Goal: Task Accomplishment & Management: Use online tool/utility

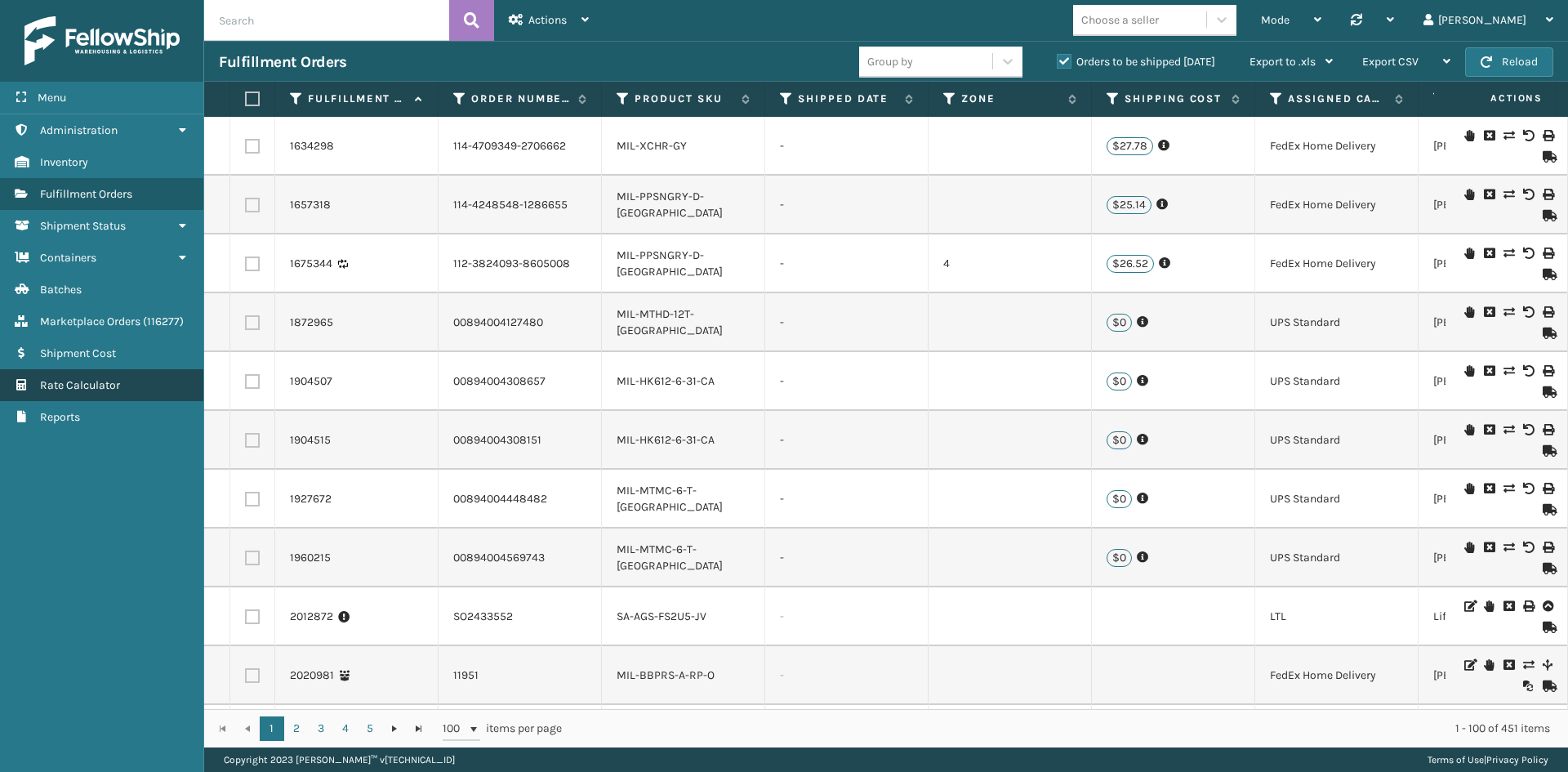
click at [71, 386] on span "Rate Calculator" at bounding box center [80, 385] width 80 height 14
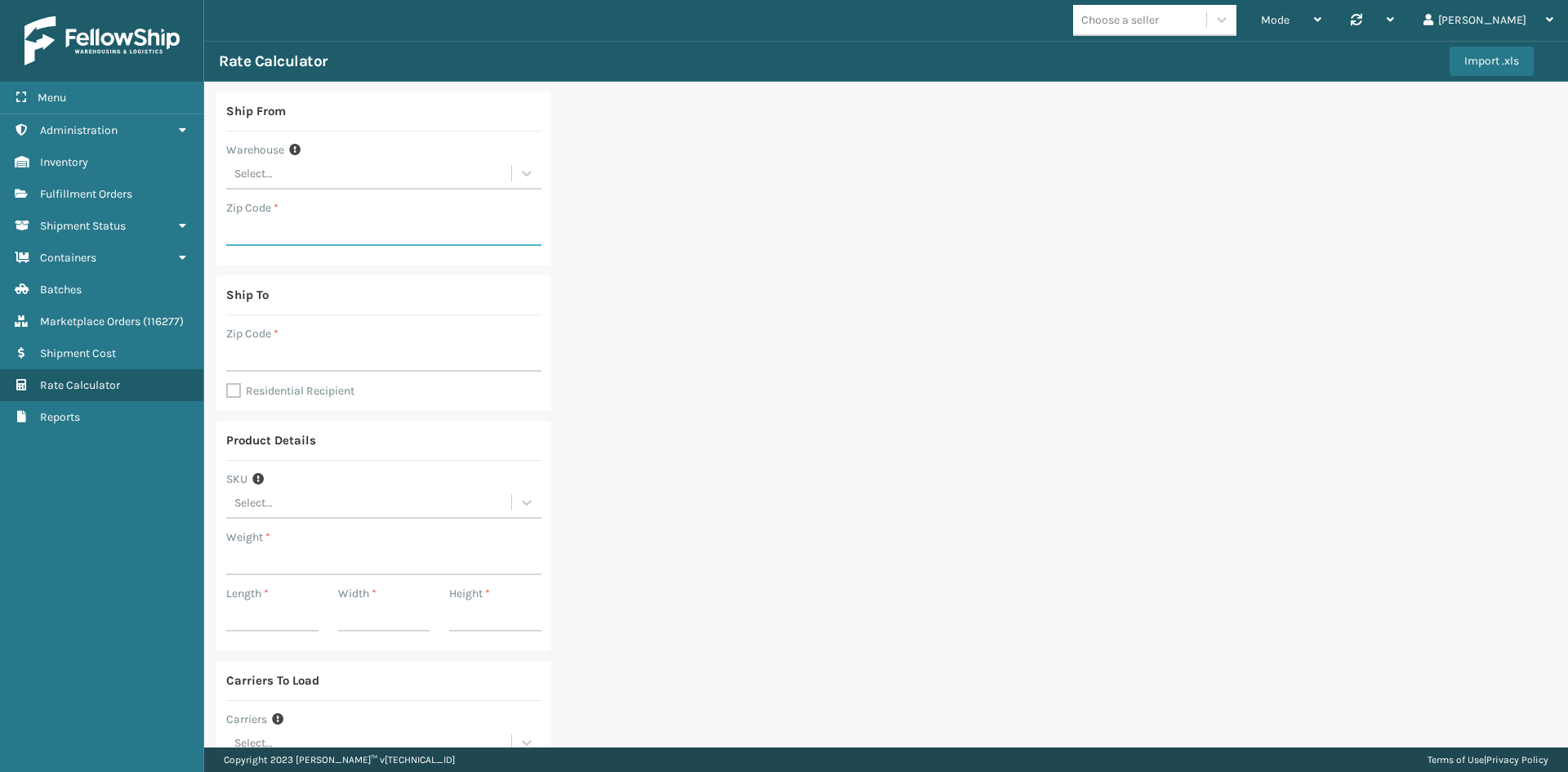
click at [281, 220] on input "Zip Code *" at bounding box center [383, 231] width 315 height 29
type input "93021"
click at [290, 355] on input "Zip Code *" at bounding box center [383, 357] width 315 height 29
type input "11213"
click at [283, 559] on input "Weight *" at bounding box center [383, 560] width 315 height 29
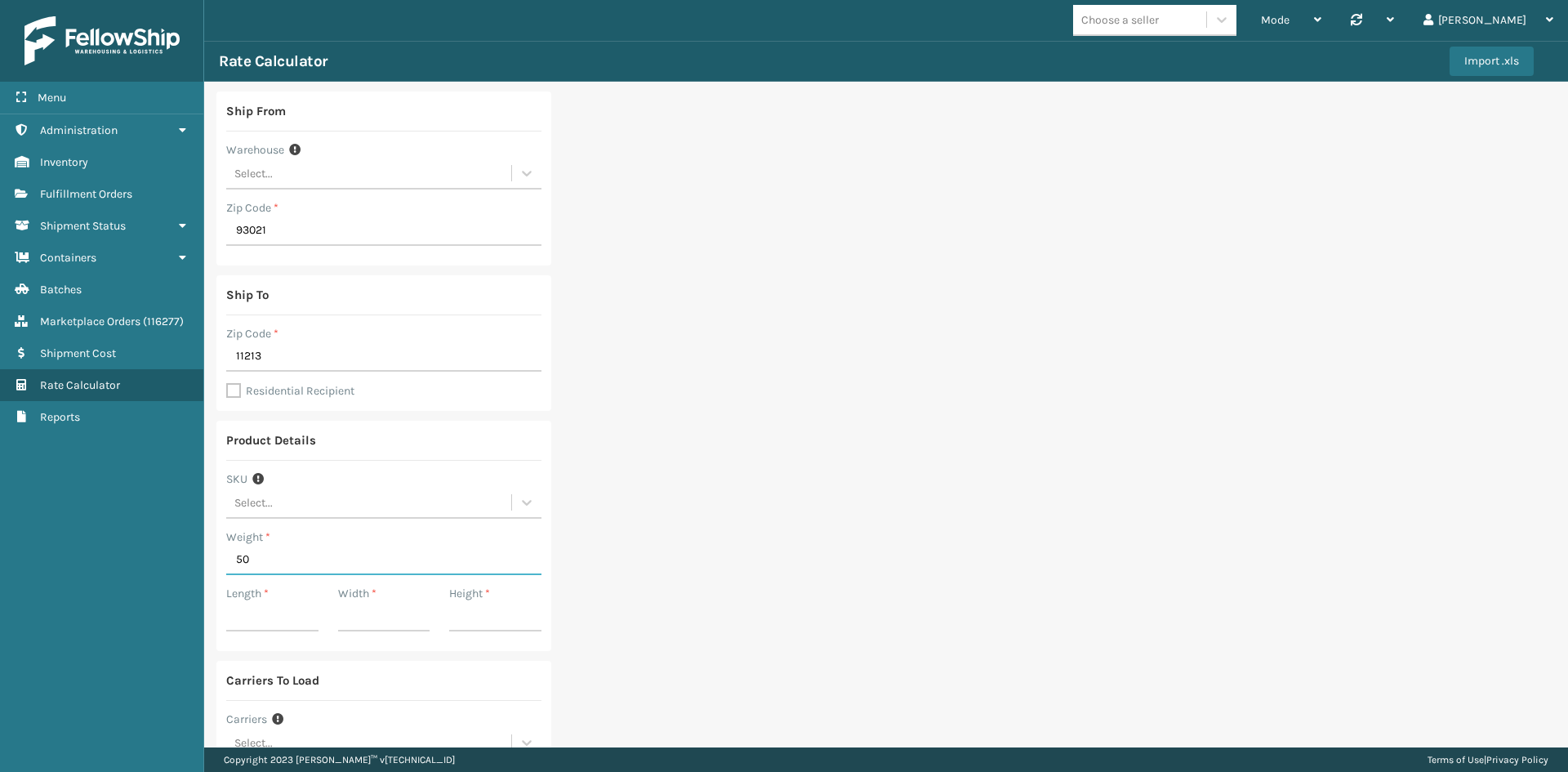
type input "50"
click at [262, 614] on input "Length *" at bounding box center [272, 617] width 93 height 29
type input "20"
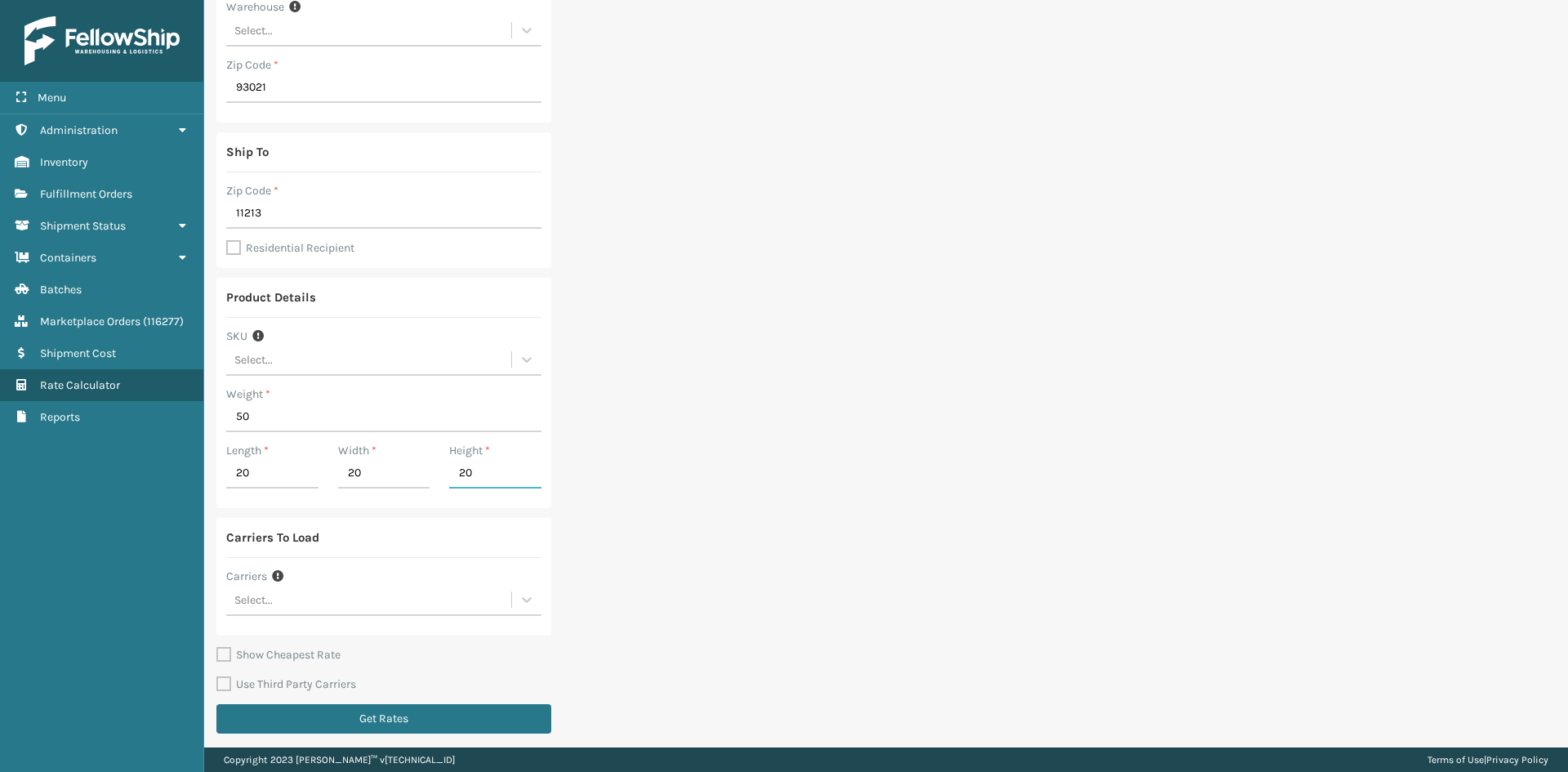
scroll to position [149, 0]
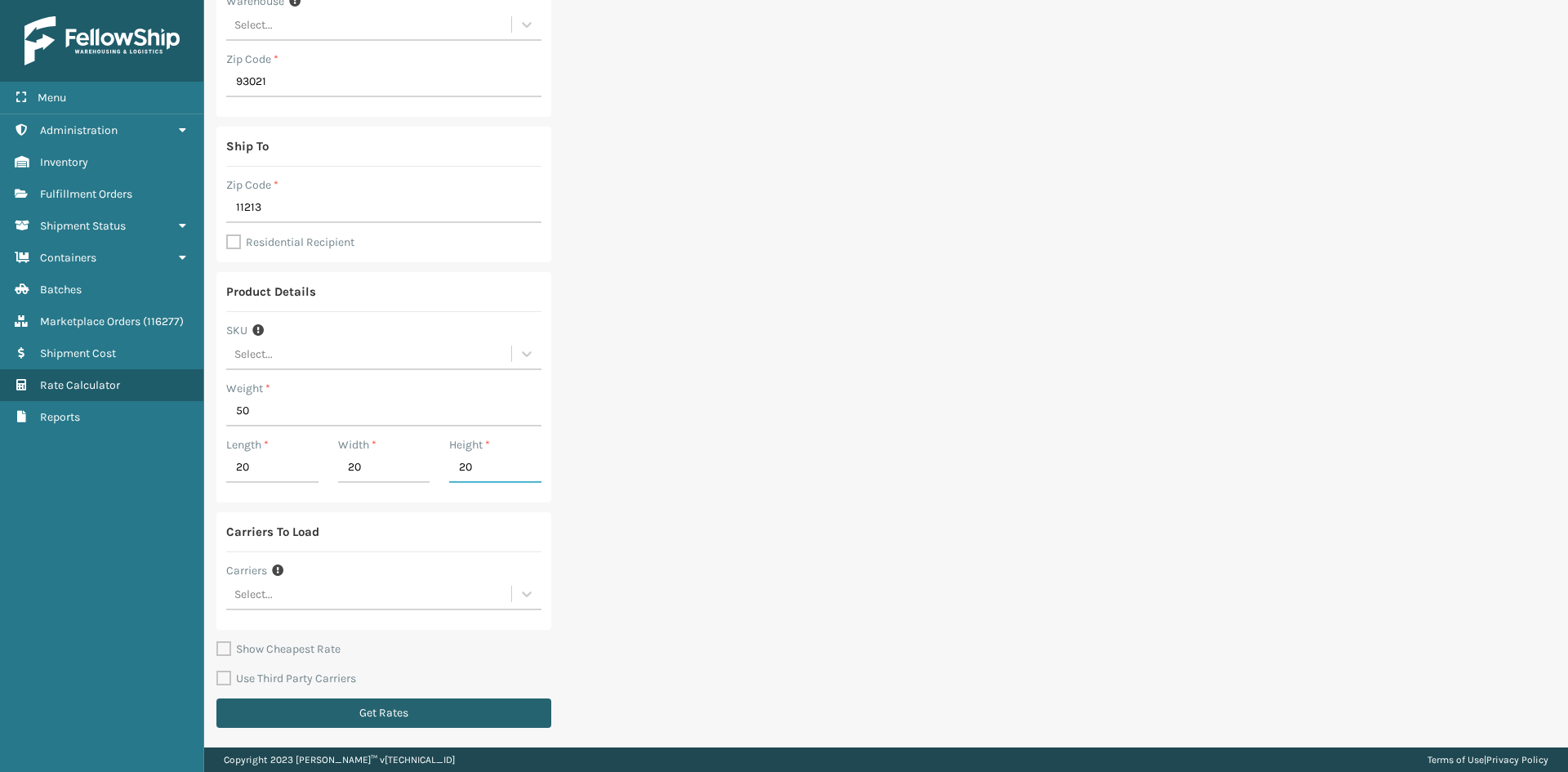
type input "20"
click at [361, 710] on button "Get Rates" at bounding box center [384, 714] width 335 height 29
click at [310, 714] on button "Get Rates" at bounding box center [384, 714] width 335 height 29
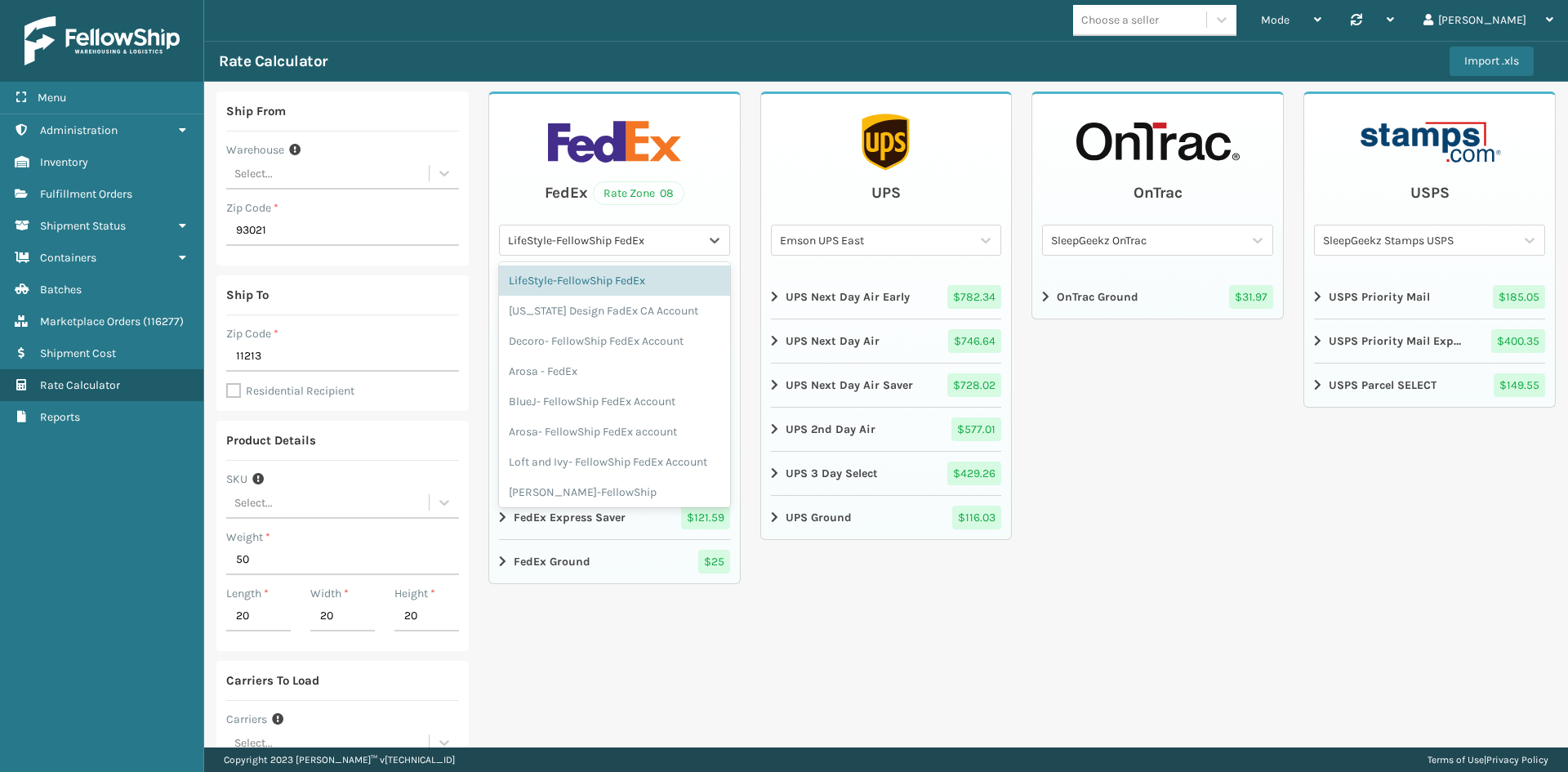
click at [613, 243] on div "LifeStyle-FellowShip FedEx" at bounding box center [604, 241] width 194 height 18
click at [568, 295] on div "Fellowship FedEx" at bounding box center [614, 291] width 231 height 30
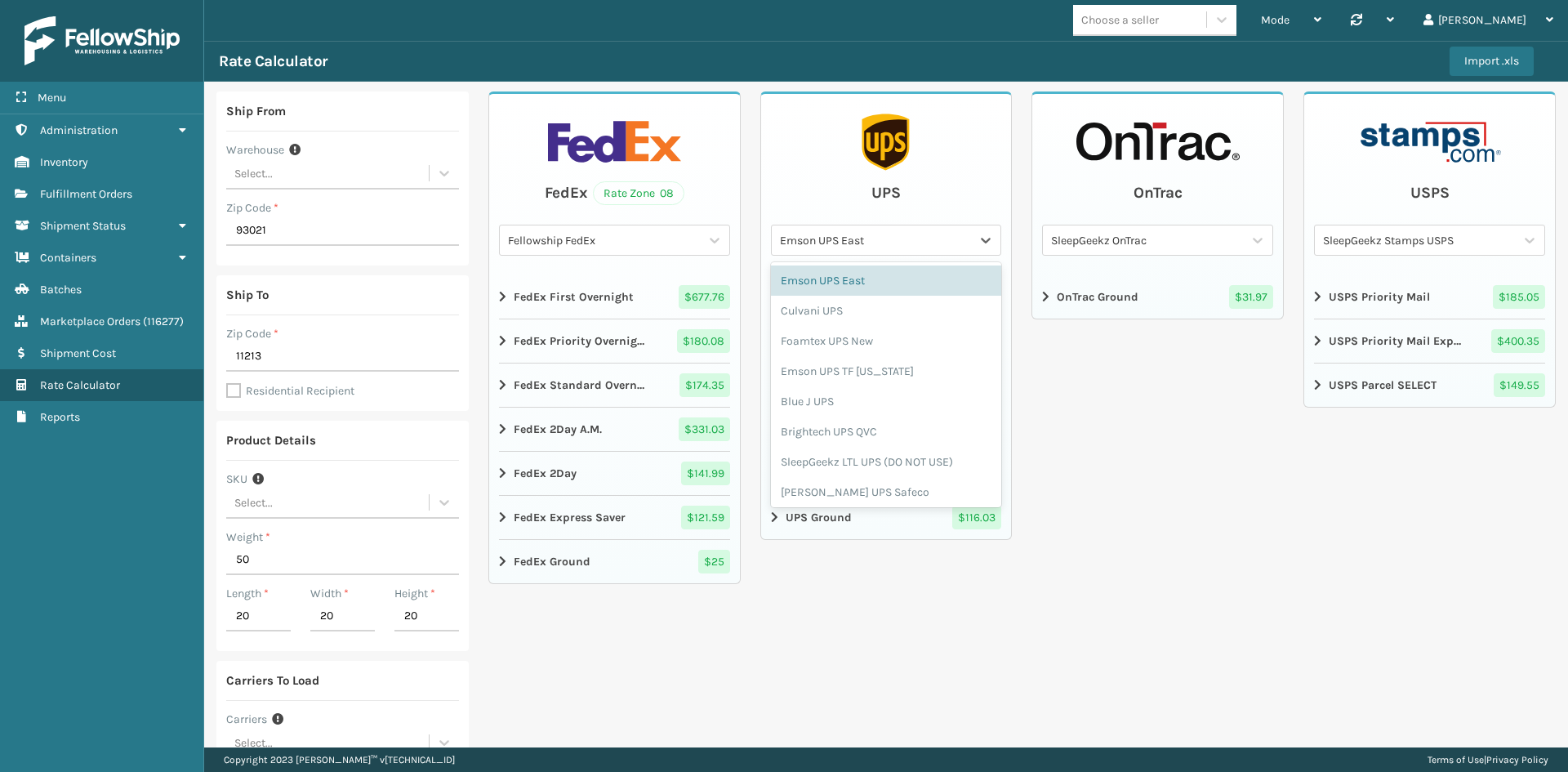
click at [838, 244] on div "Emson UPS East" at bounding box center [876, 241] width 194 height 18
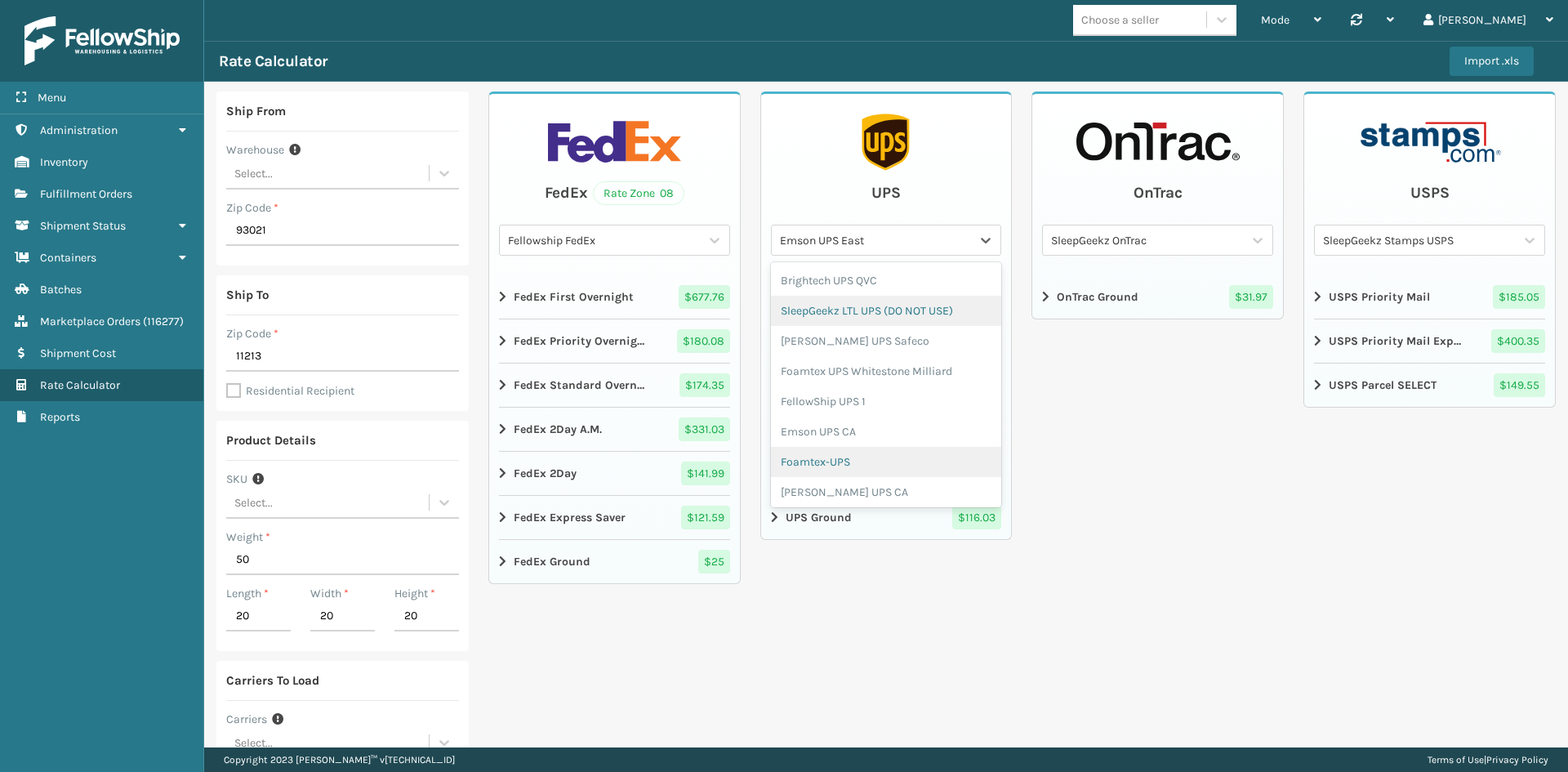
scroll to position [164, 0]
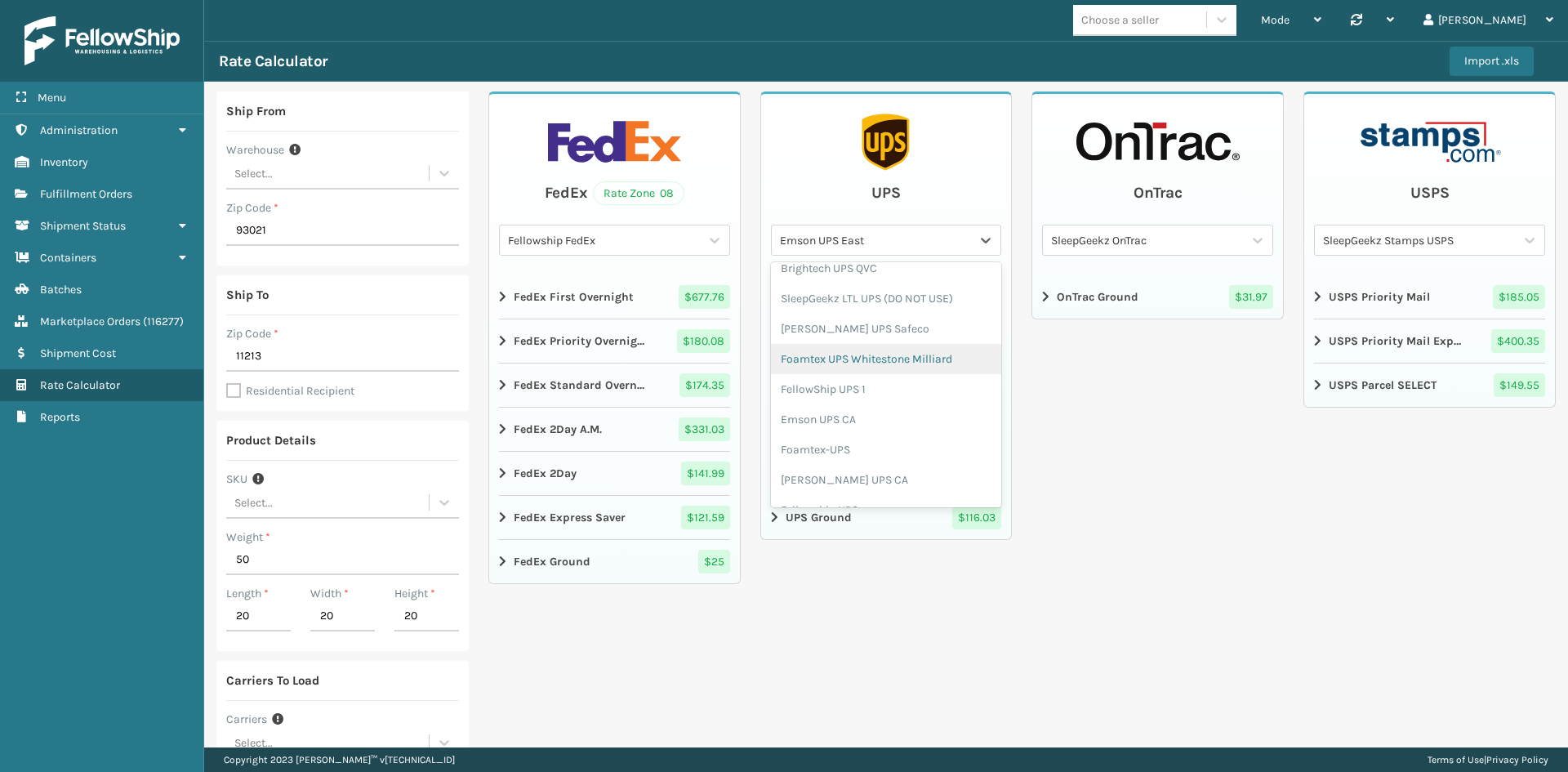
click at [860, 355] on div "Foamtex UPS Whitestone Milliard" at bounding box center [886, 359] width 231 height 30
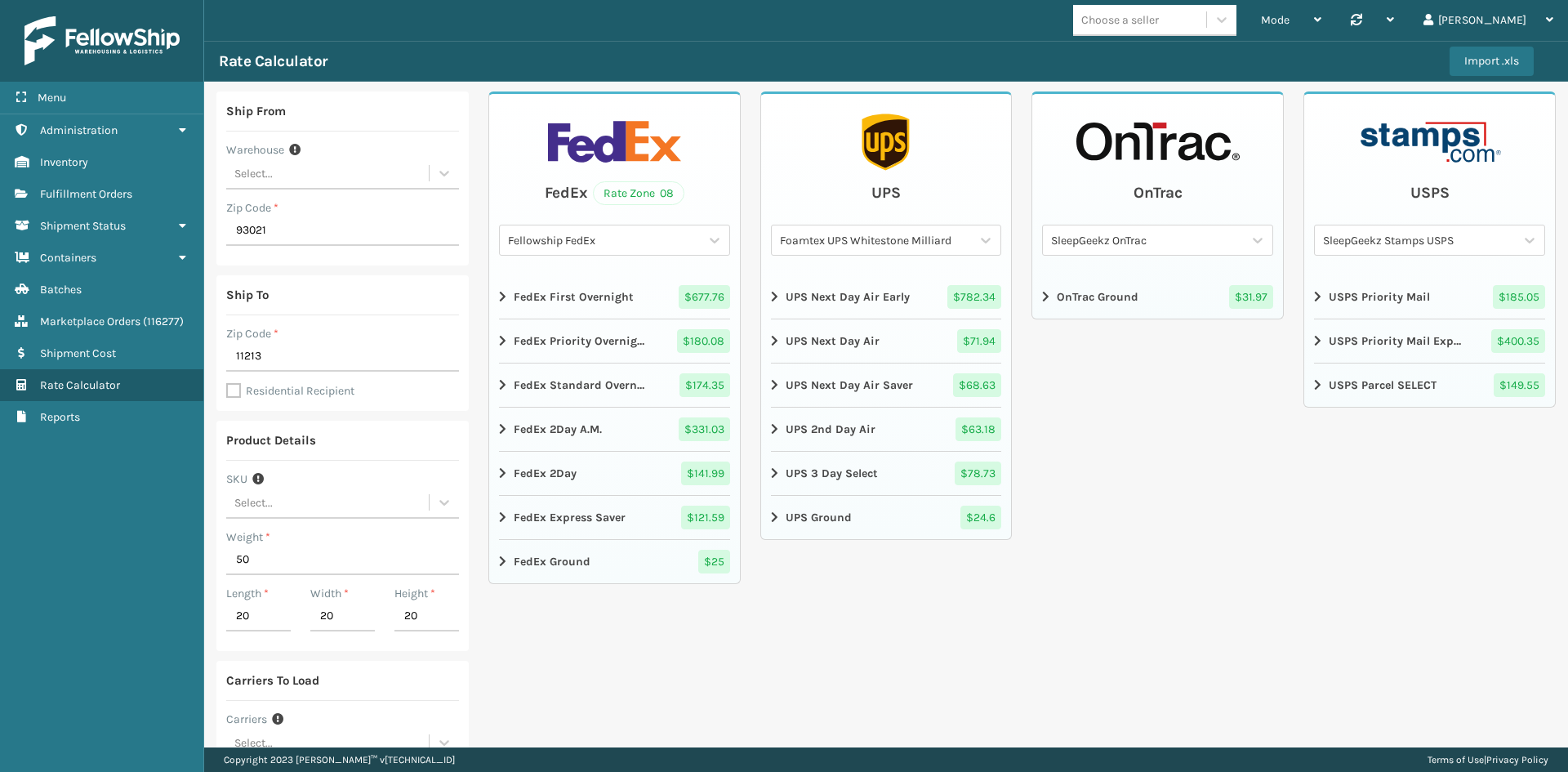
click at [772, 517] on icon at bounding box center [776, 518] width 10 height 13
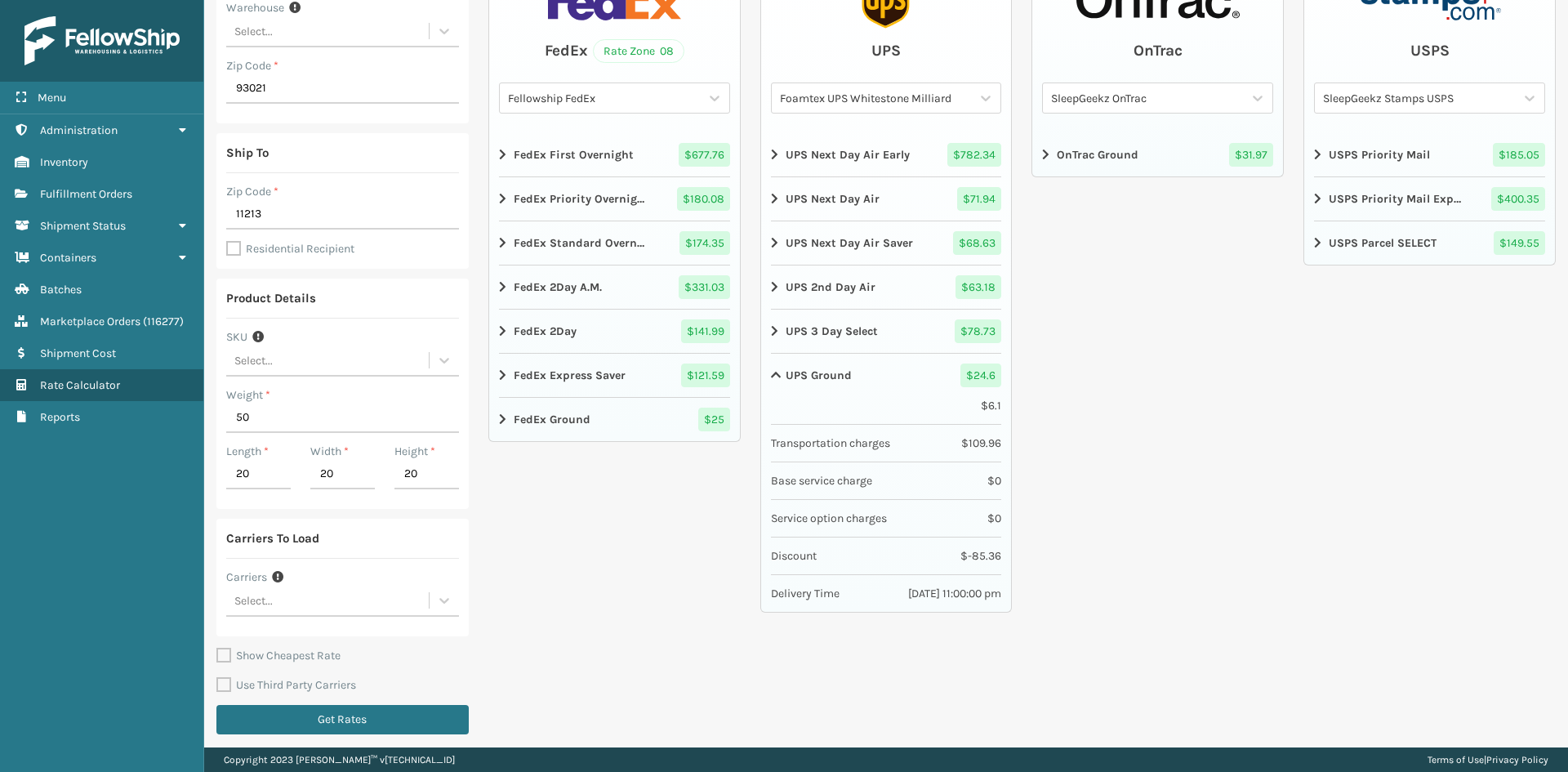
scroll to position [149, 0]
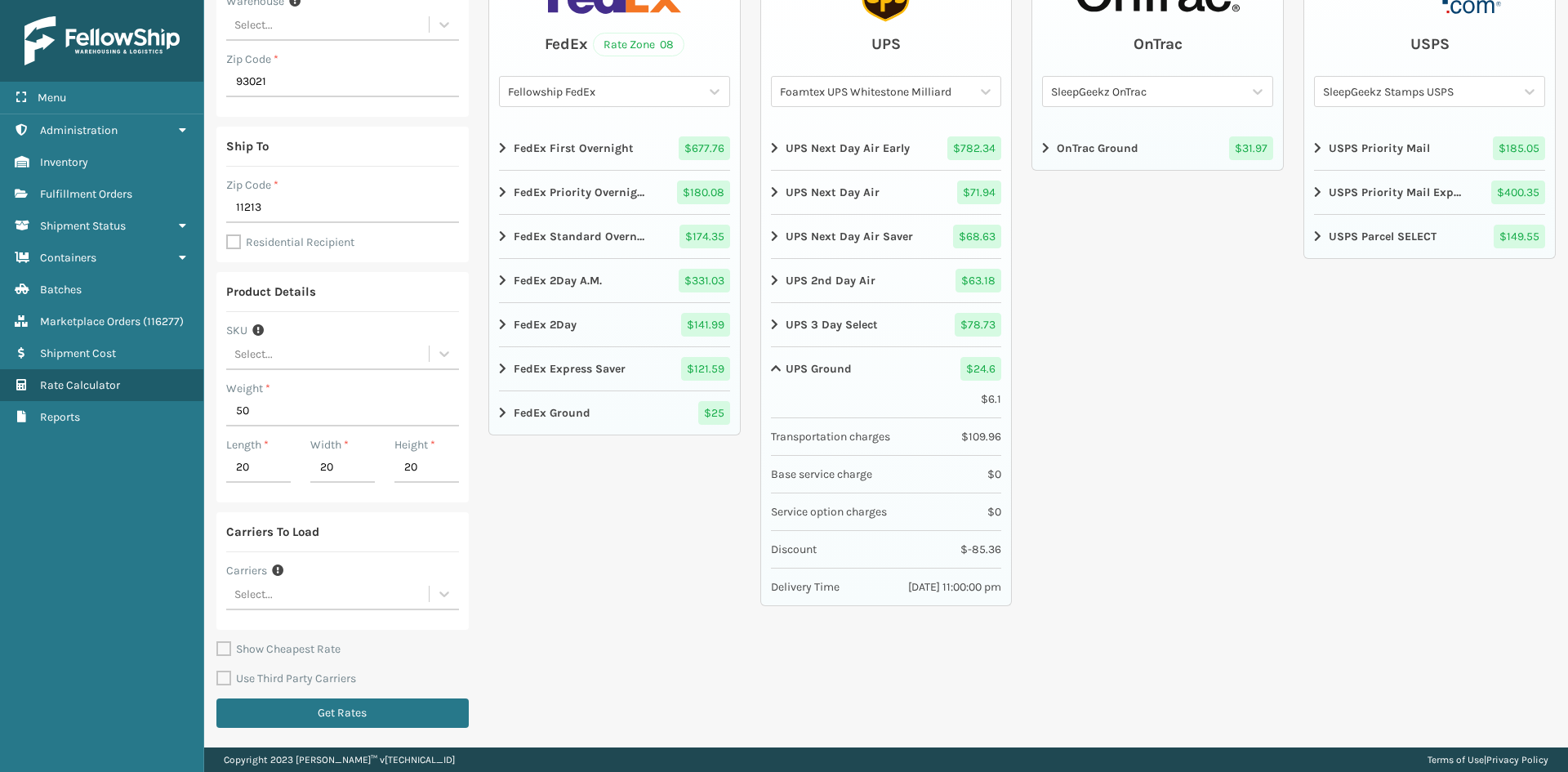
click at [771, 369] on icon at bounding box center [776, 368] width 10 height 13
drag, startPoint x: 231, startPoint y: 237, endPoint x: 240, endPoint y: 254, distance: 19.2
click at [231, 237] on label "Residential Recipient" at bounding box center [290, 242] width 129 height 14
click at [227, 381] on input "Residential Recipient" at bounding box center [226, 382] width 1 height 2
checkbox input "true"
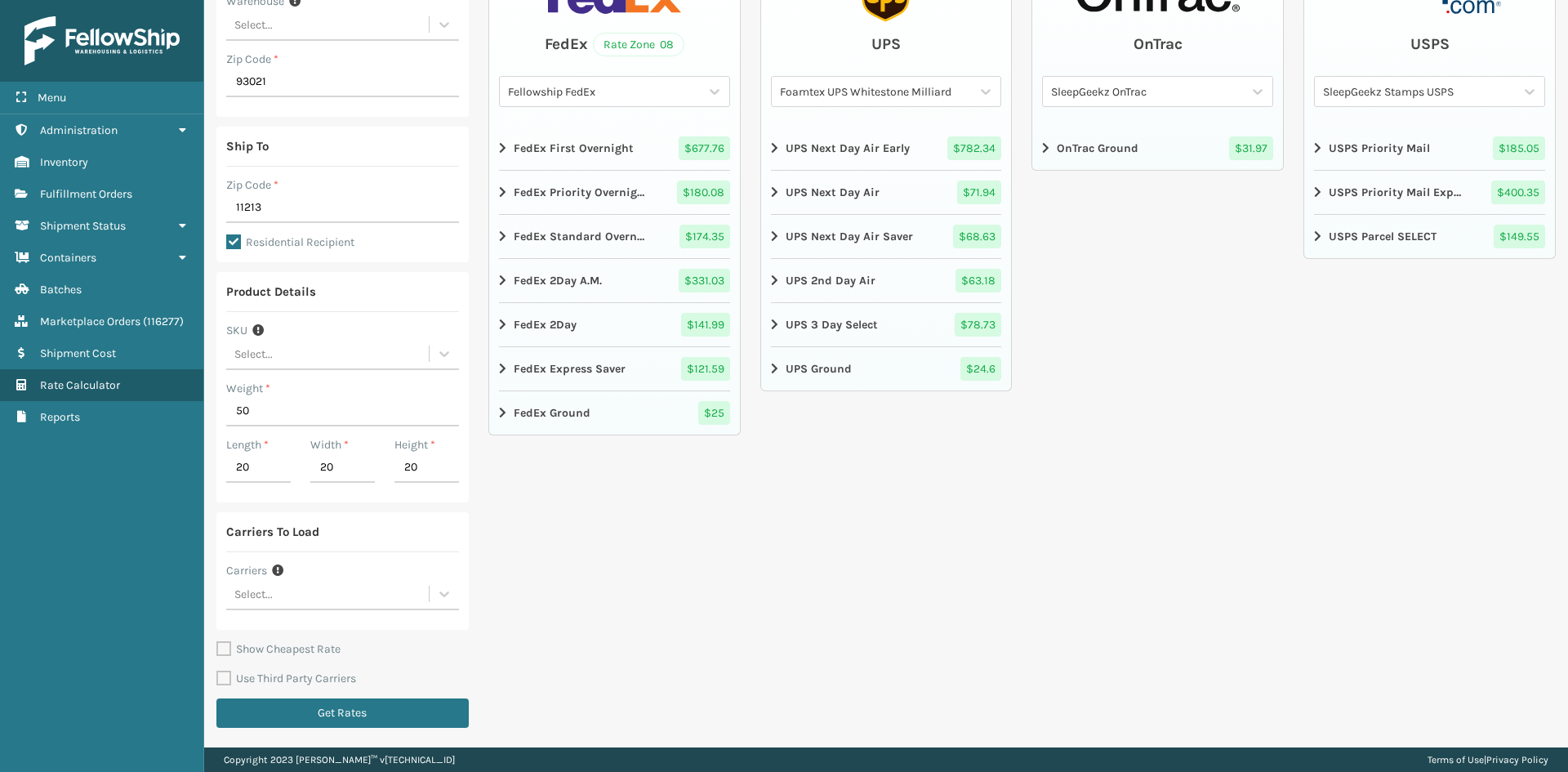
click at [305, 729] on div "Ship From Warehouse Select... Zip Code * 93021 Ship To Zip Code * 11213 Residen…" at bounding box center [342, 339] width 252 height 794
click at [304, 722] on button "Get Rates" at bounding box center [342, 714] width 252 height 29
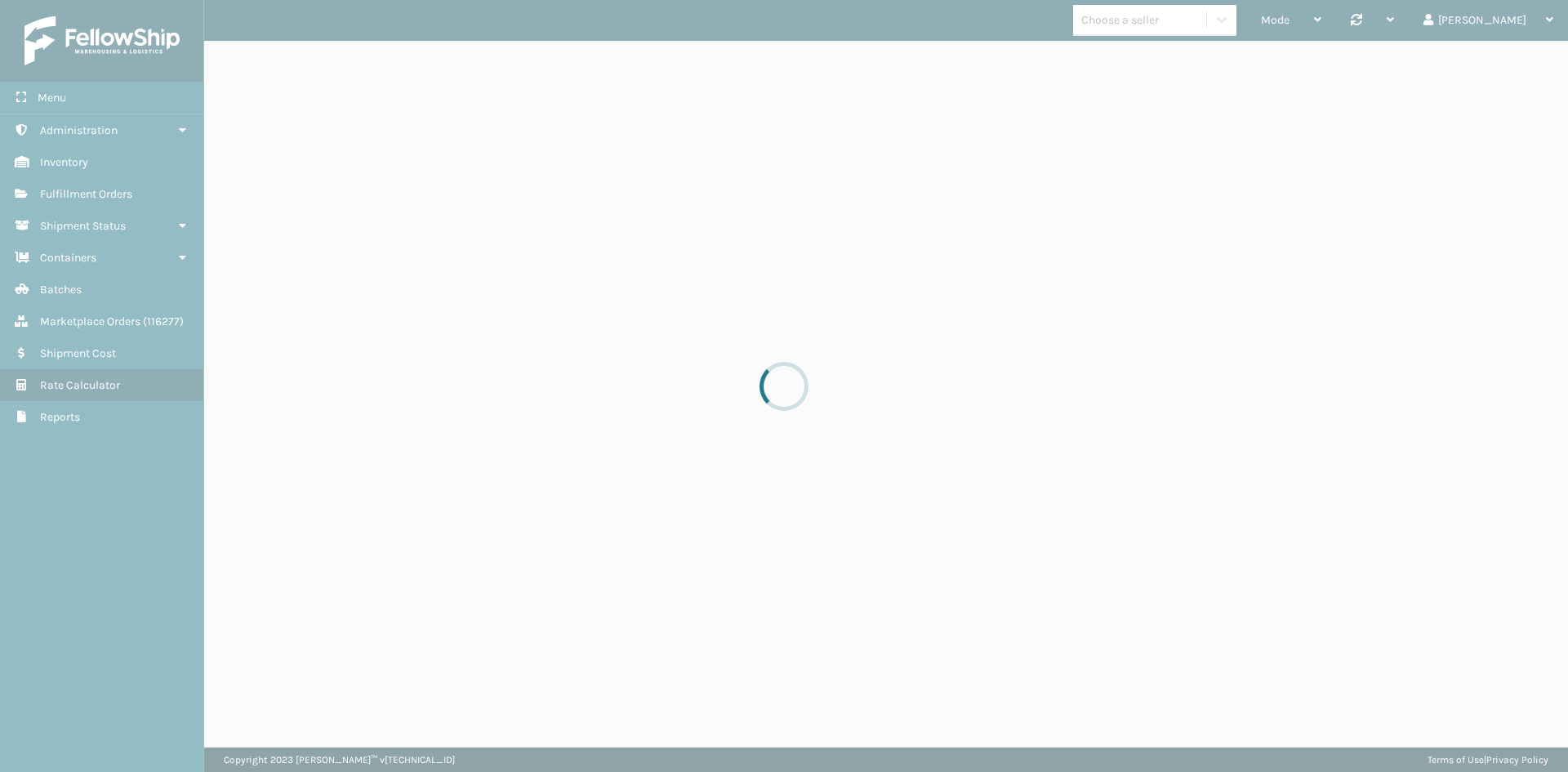
scroll to position [0, 0]
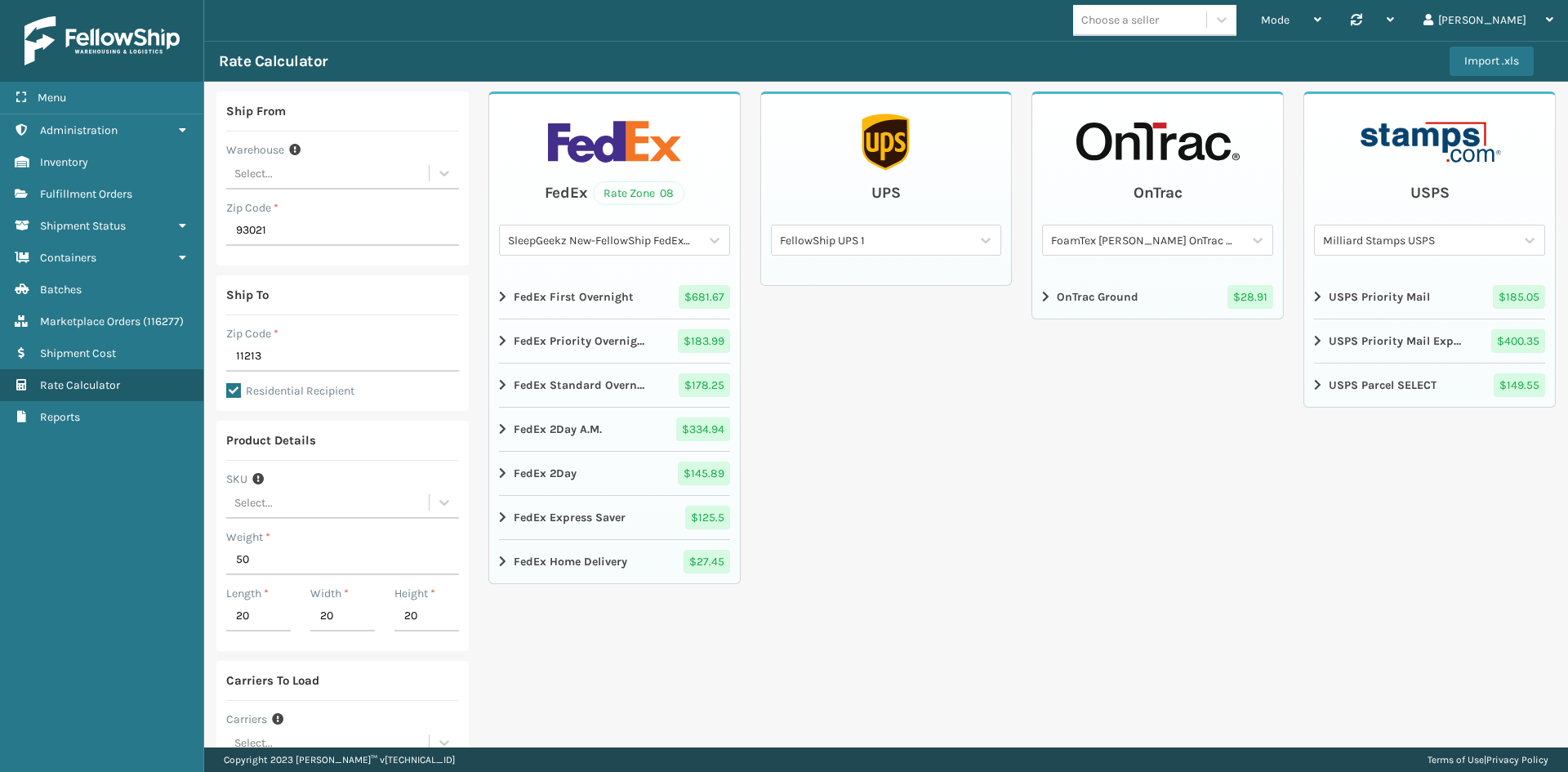
click at [845, 245] on div "FellowShip UPS 1" at bounding box center [876, 241] width 194 height 18
click at [865, 448] on div "[PERSON_NAME] UPS Whitestone" at bounding box center [886, 445] width 231 height 30
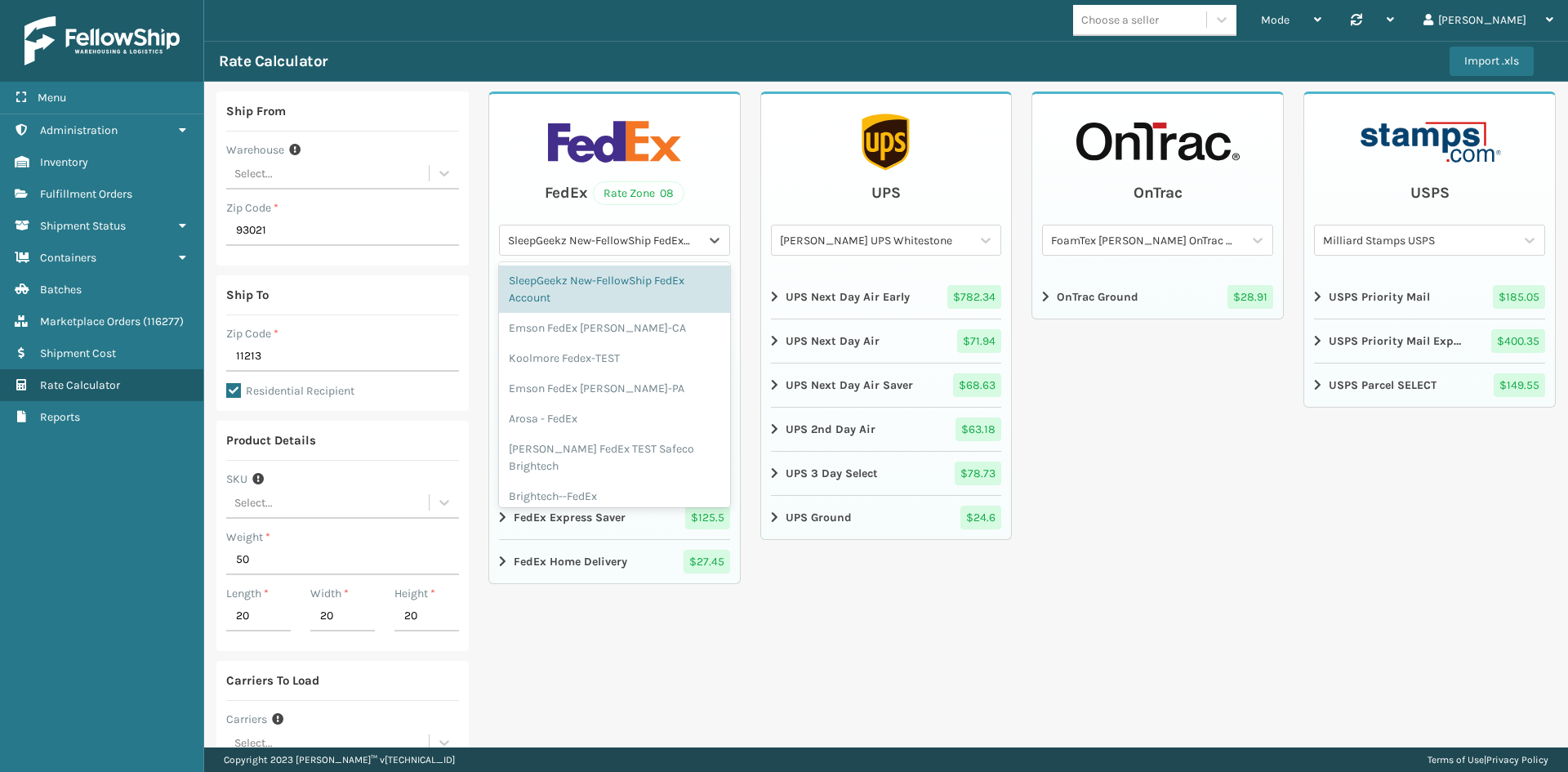
click at [601, 240] on div "SleepGeekz New-FellowShip FedEx Account" at bounding box center [604, 241] width 194 height 18
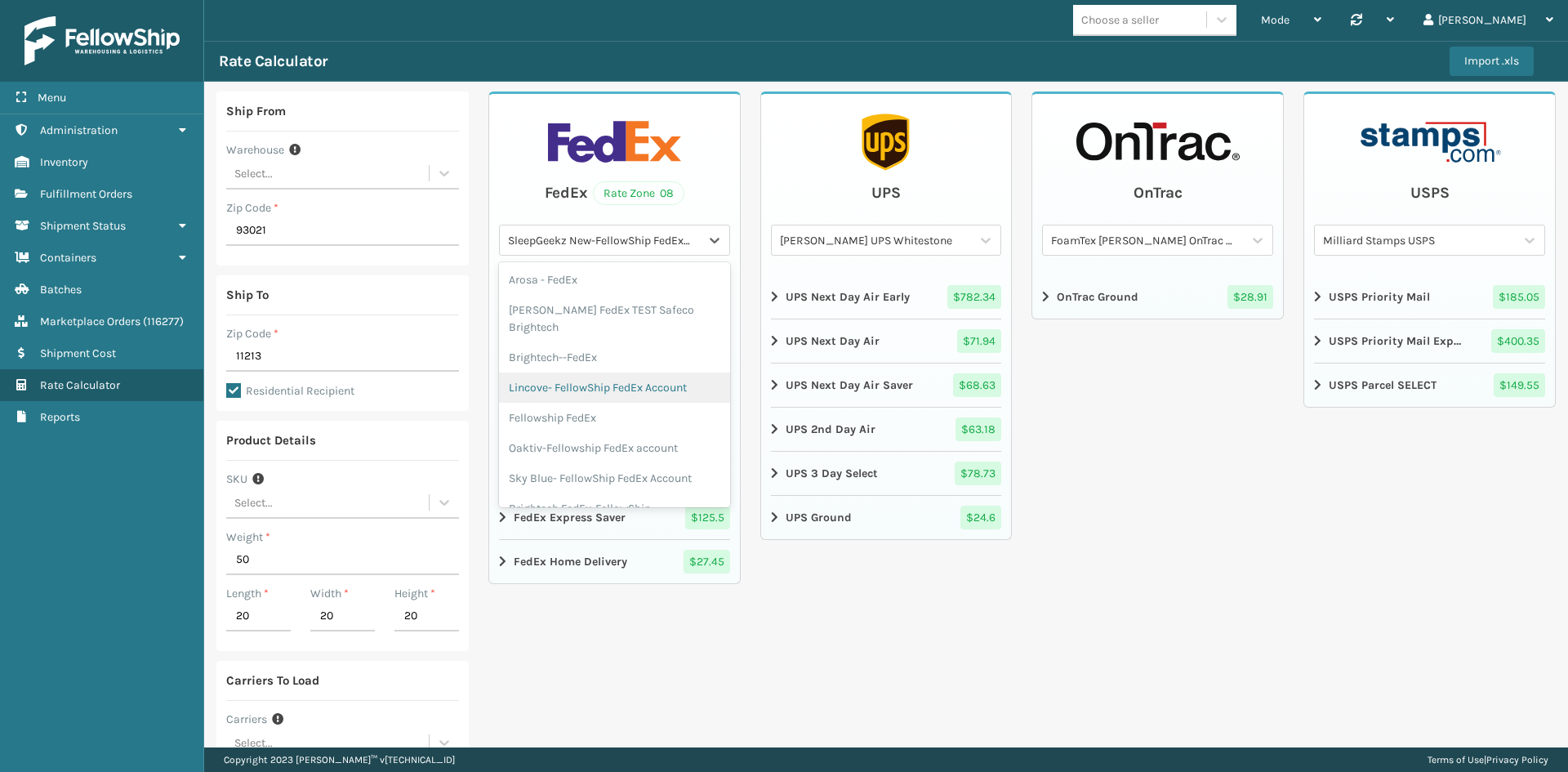
scroll to position [164, 0]
click at [584, 378] on div "Fellowship FedEx" at bounding box center [614, 393] width 231 height 30
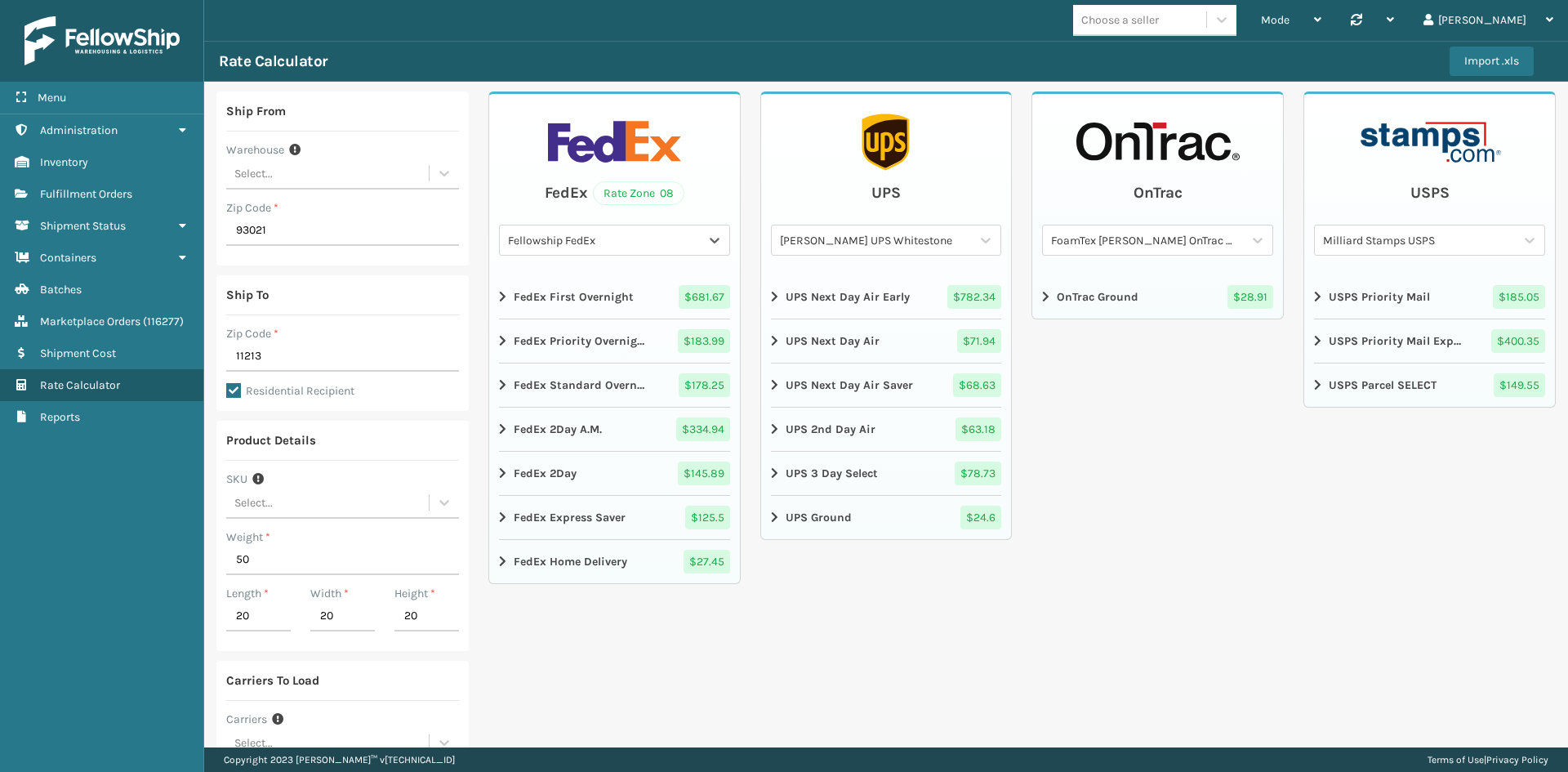
click at [499, 556] on icon at bounding box center [504, 561] width 10 height 13
click at [454, 51] on div "Rate Calculator Import .xls" at bounding box center [887, 61] width 1364 height 41
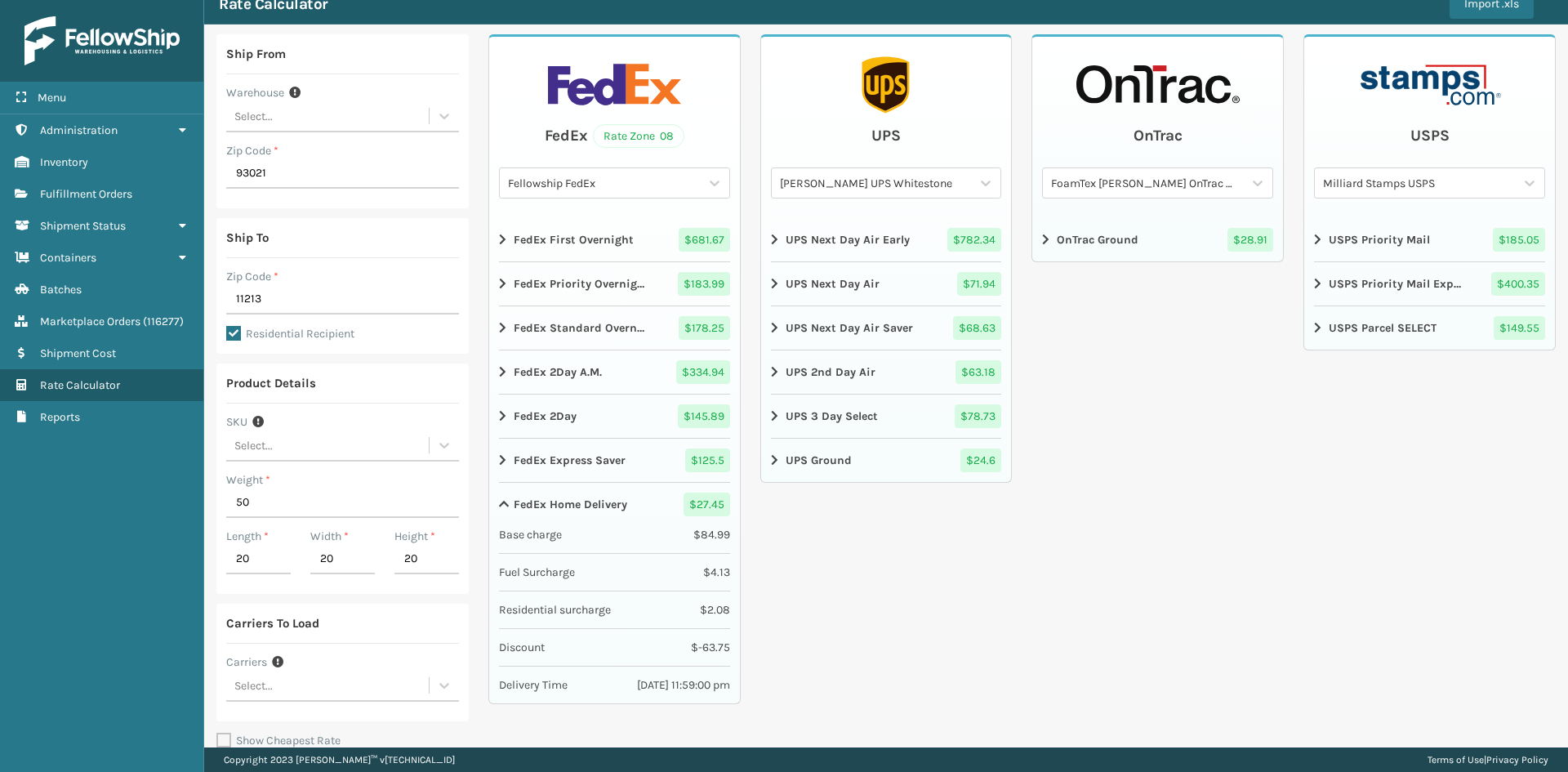
scroll to position [149, 0]
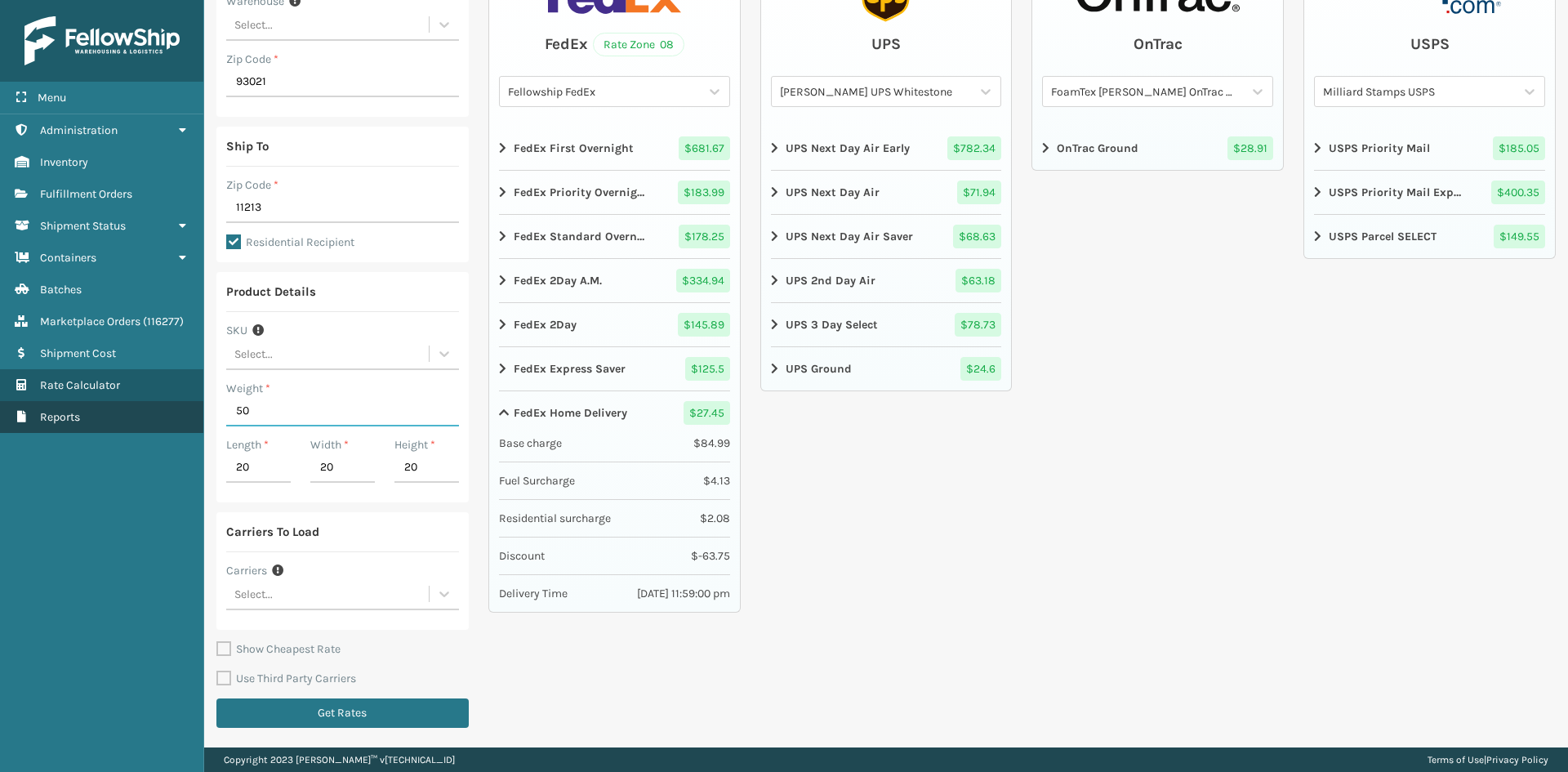
drag, startPoint x: 277, startPoint y: 405, endPoint x: 167, endPoint y: 414, distance: 110.4
click at [167, 0] on div "Menu Containers Administration Containers Inventory Containers Fulfillment Orde…" at bounding box center [784, 0] width 1568 height 0
type input "30"
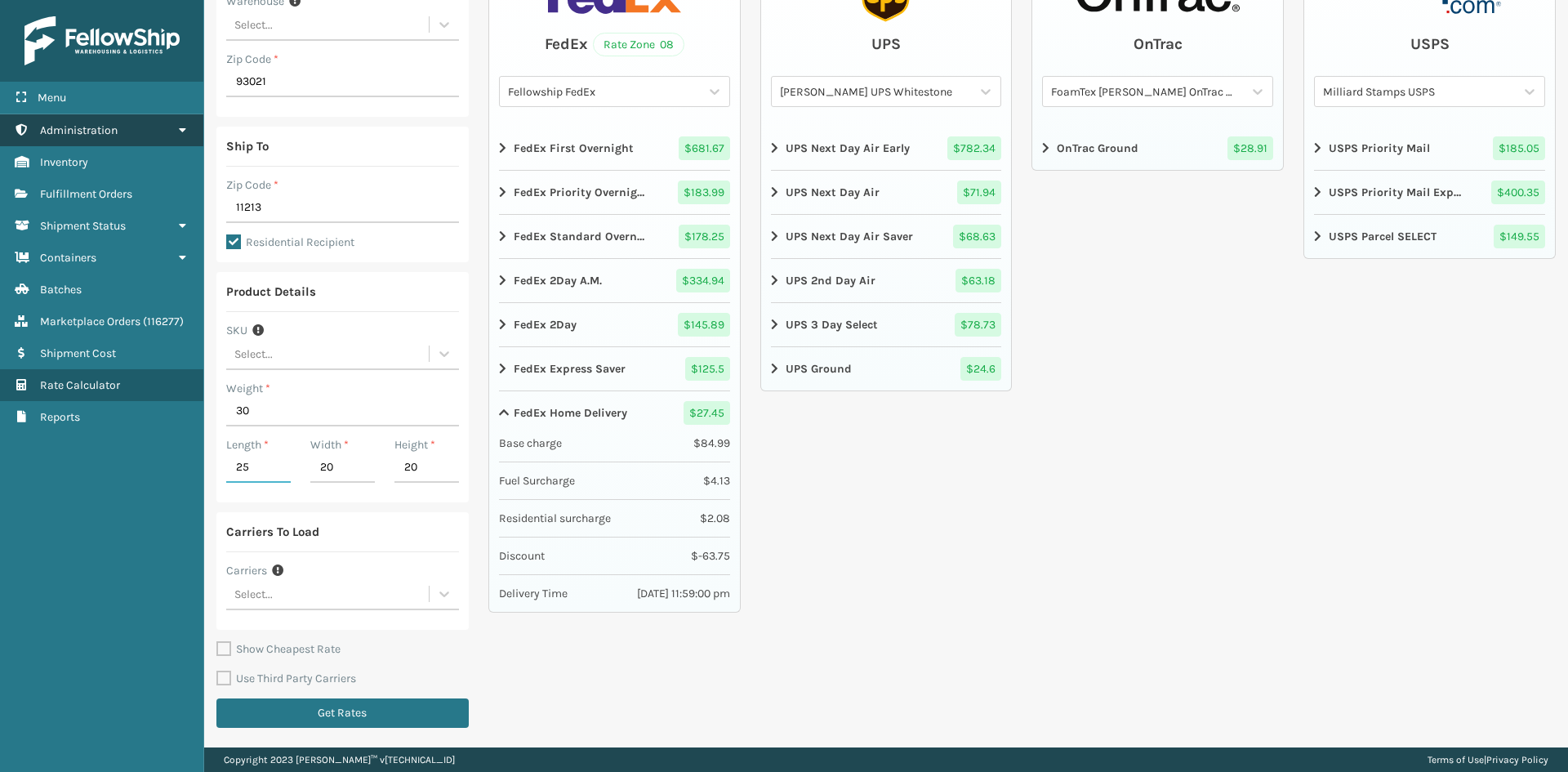
type input "25"
click at [822, 650] on div "UPS [PERSON_NAME] UPS Whitestone UPS Next Day Air Early $ 782.34 UPS Next Day A…" at bounding box center [886, 339] width 252 height 794
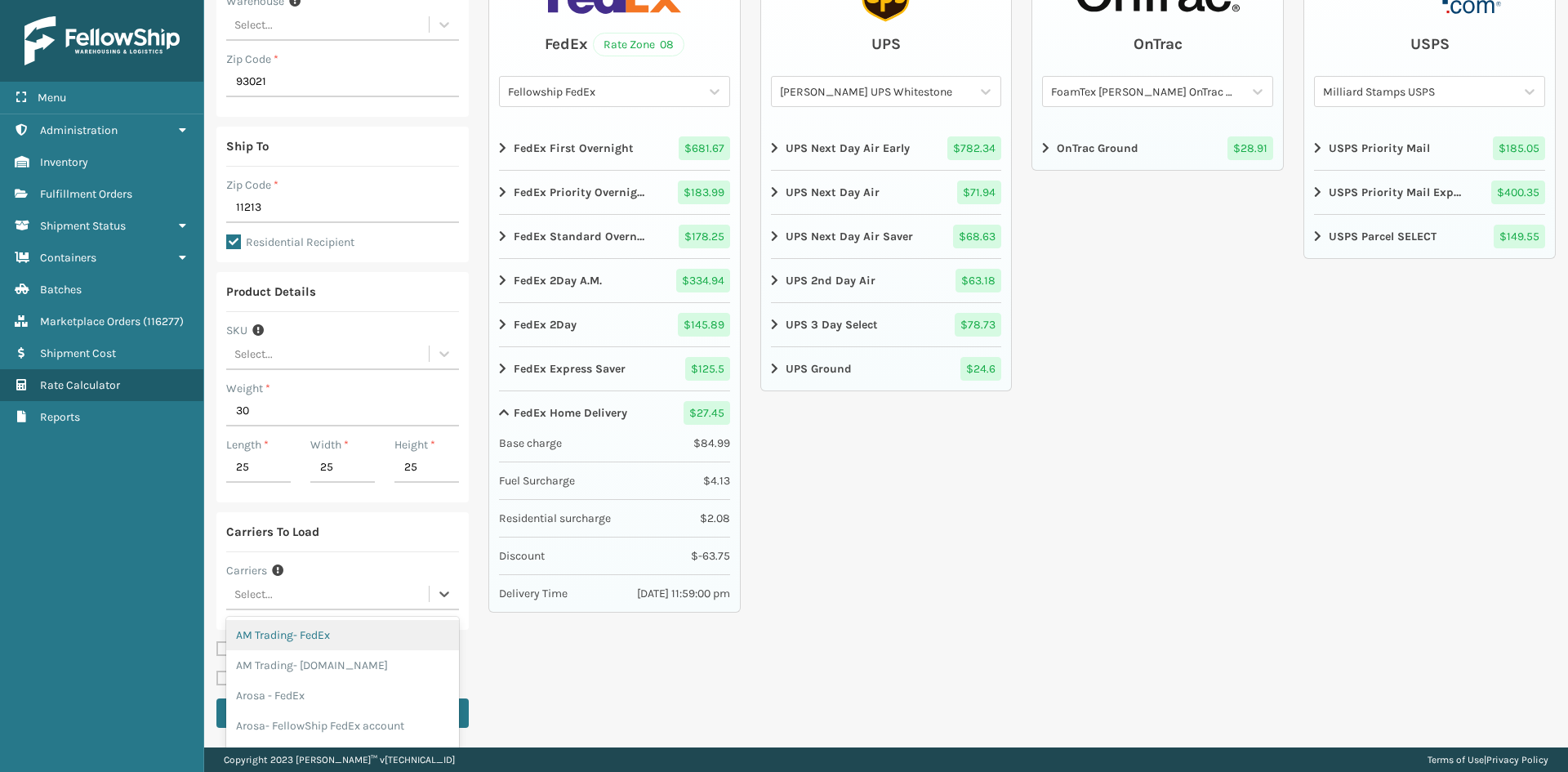
click at [305, 583] on div "Select..." at bounding box center [327, 595] width 203 height 27
click at [361, 654] on div "Foamtex- Fedex" at bounding box center [342, 638] width 233 height 30
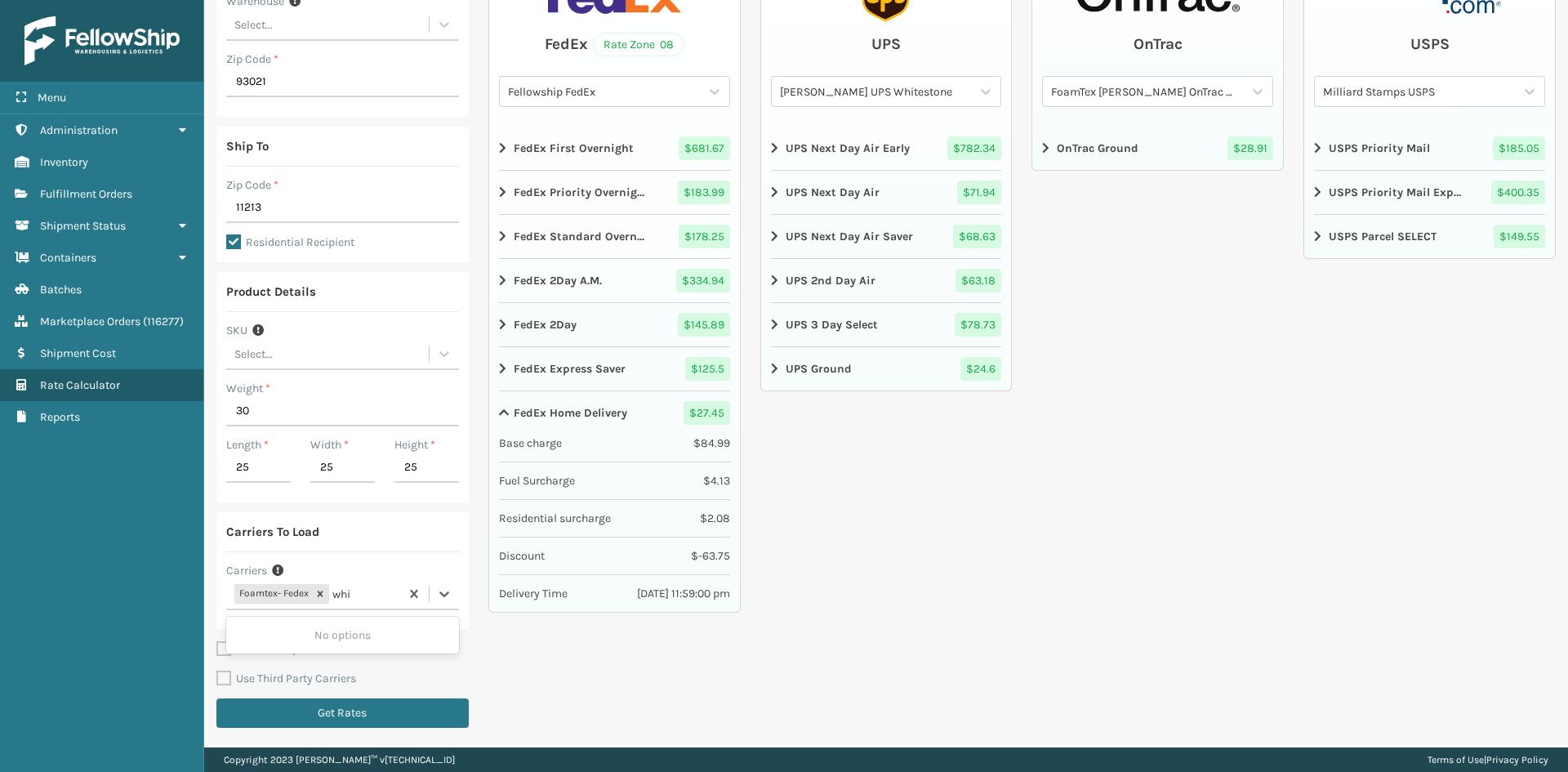
type input "whit"
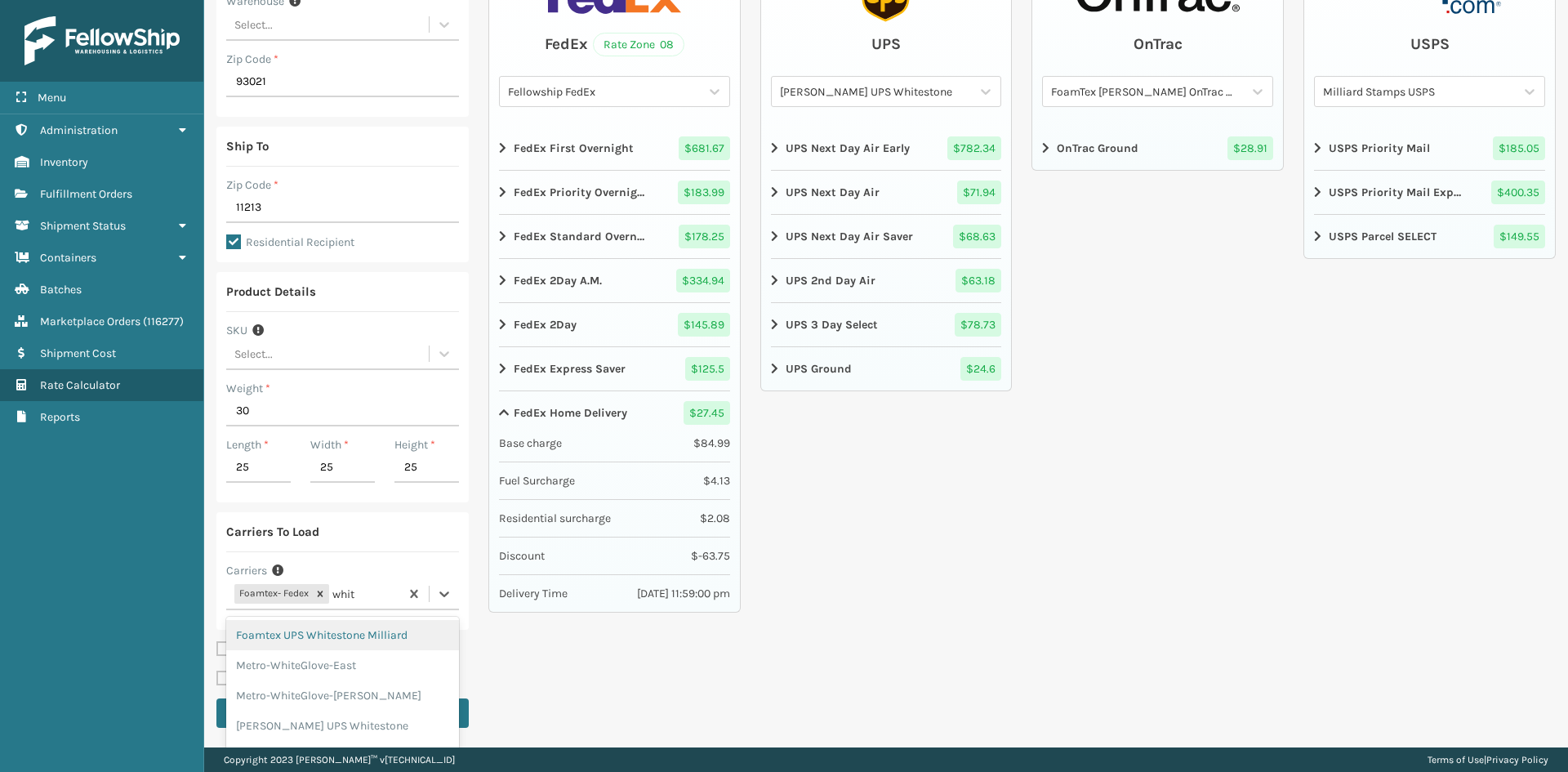
click at [346, 637] on div "Foamtex UPS Whitestone Milliard" at bounding box center [342, 635] width 233 height 30
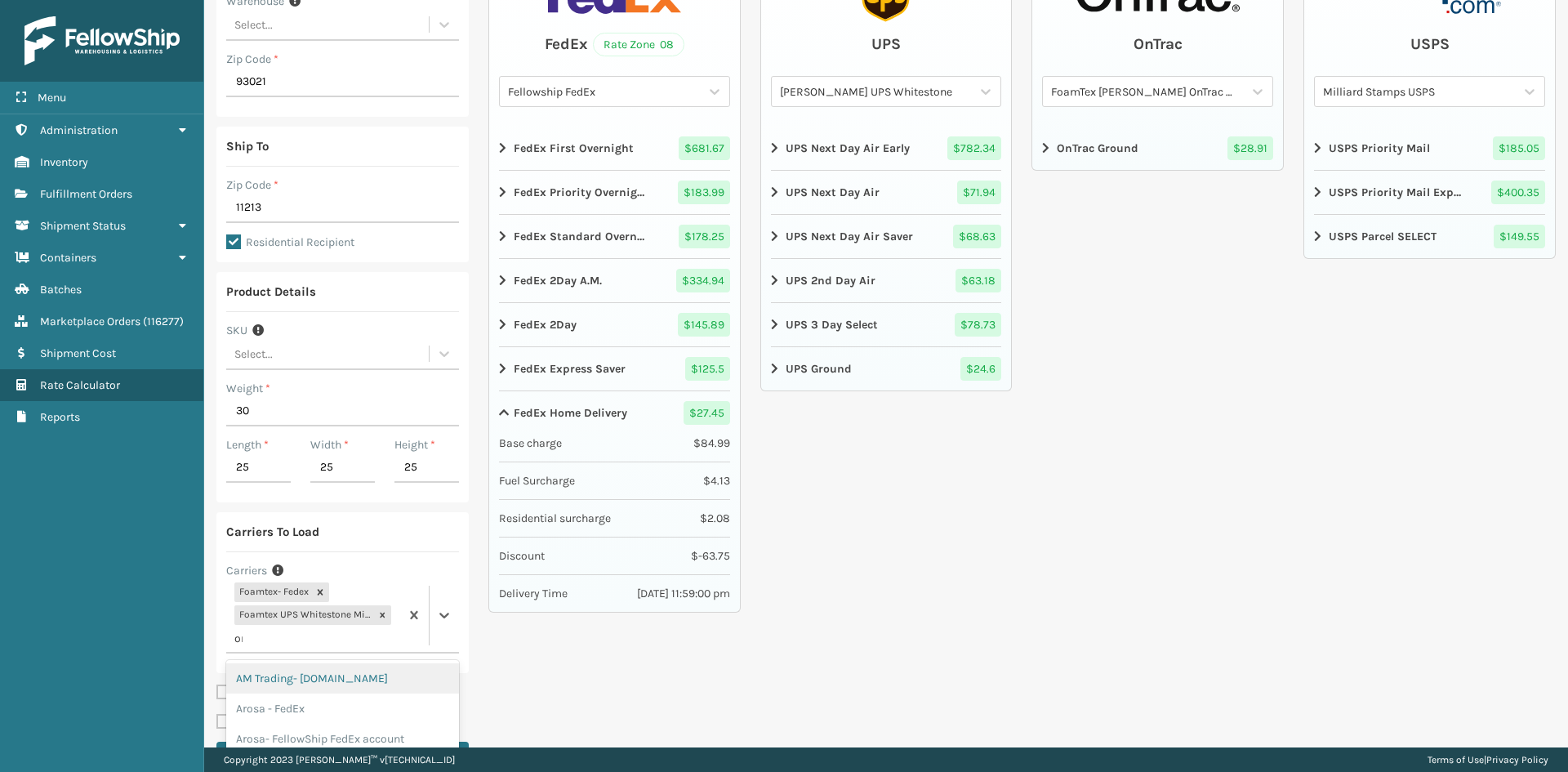
type input "ont"
click at [351, 705] on div "FoamTex [PERSON_NAME] OnTrac West" at bounding box center [342, 709] width 233 height 30
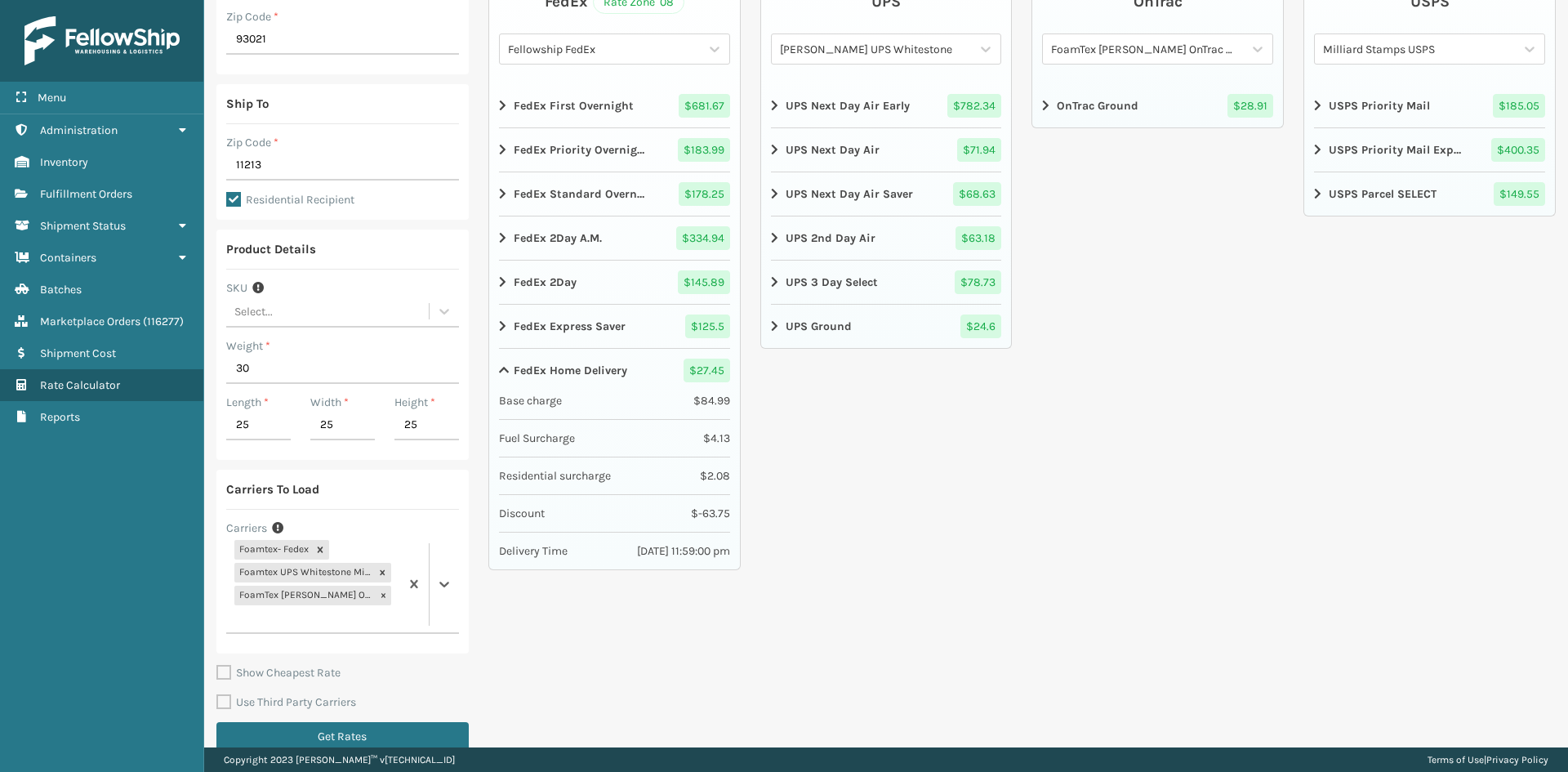
scroll to position [214, 0]
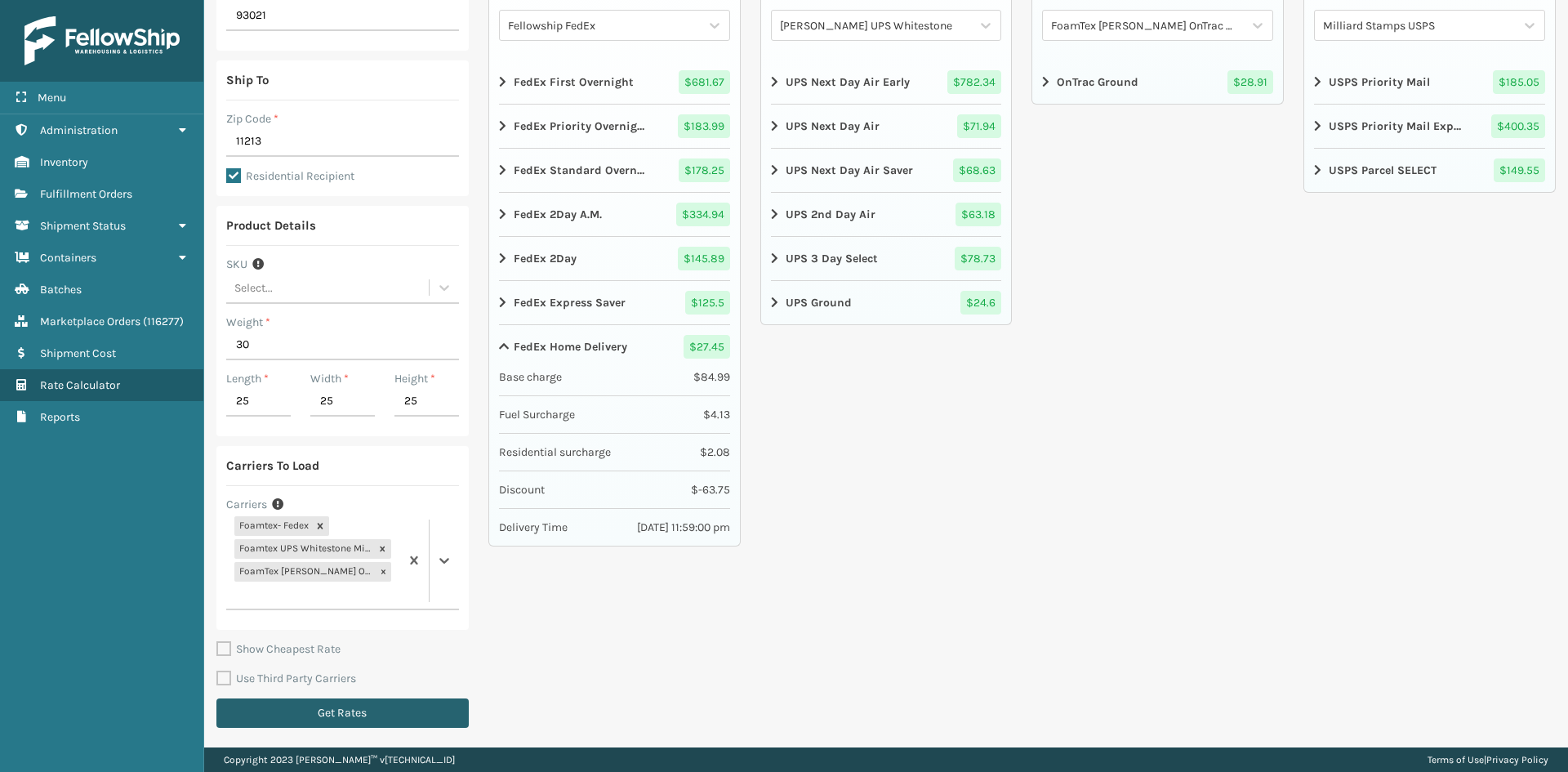
click at [381, 717] on button "Get Rates" at bounding box center [342, 714] width 252 height 29
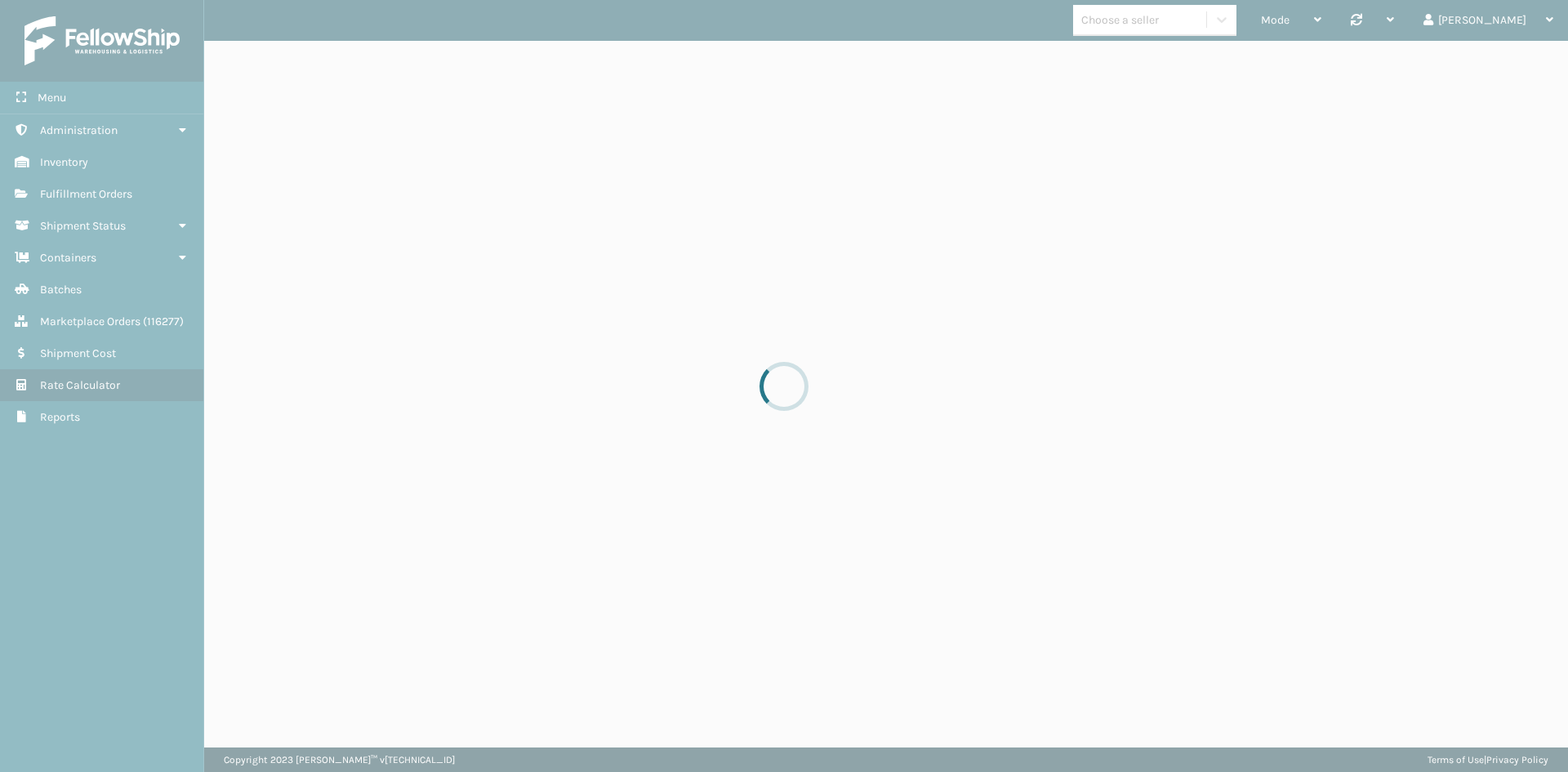
scroll to position [0, 0]
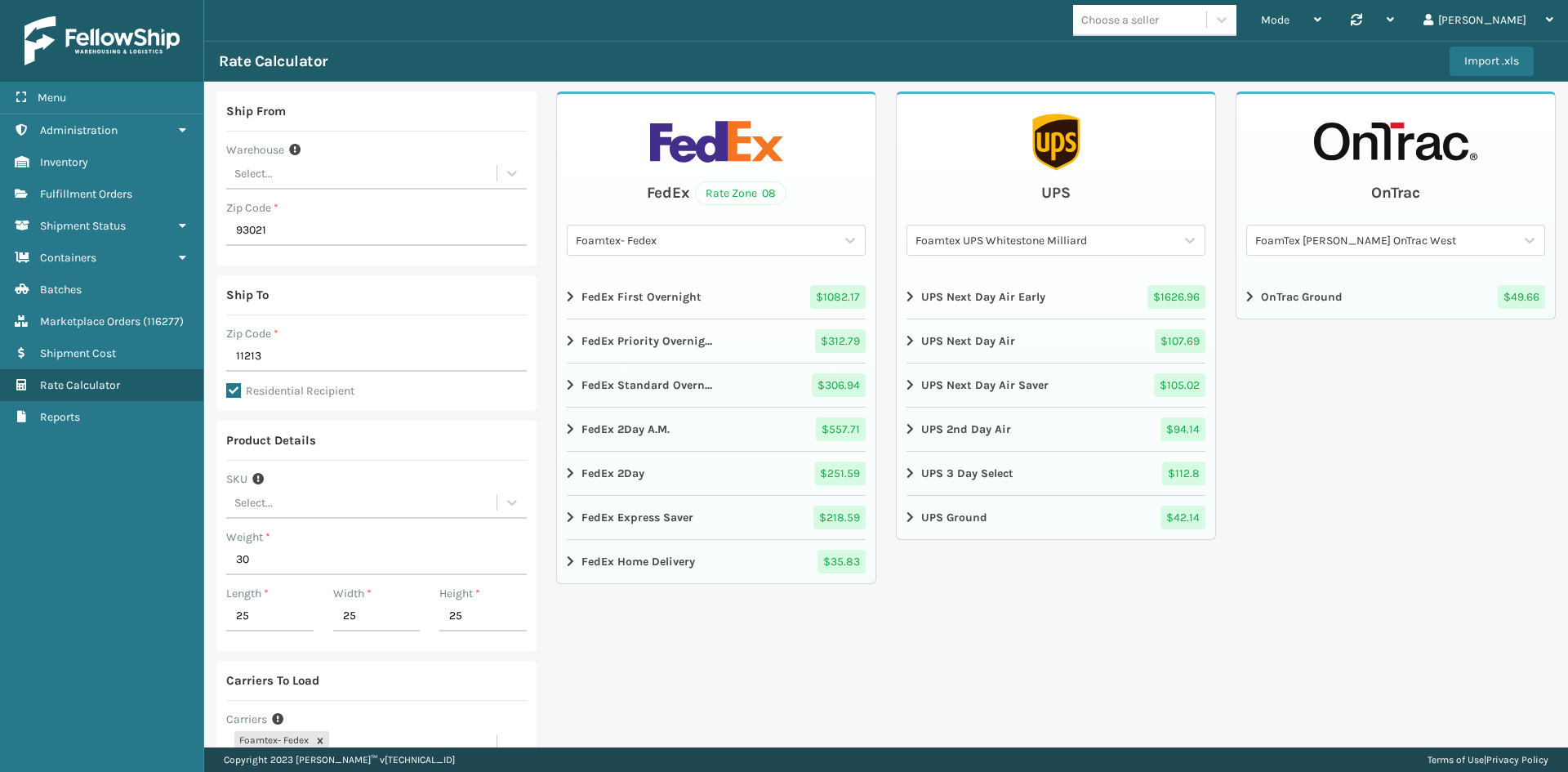
click at [629, 636] on div "FedEx Rate Zone 08 Foamtex- Fedex FedEx First Overnight $ 1082.17 FedEx Priorit…" at bounding box center [716, 511] width 321 height 838
click at [621, 562] on strong "FedEx Home Delivery" at bounding box center [638, 561] width 113 height 18
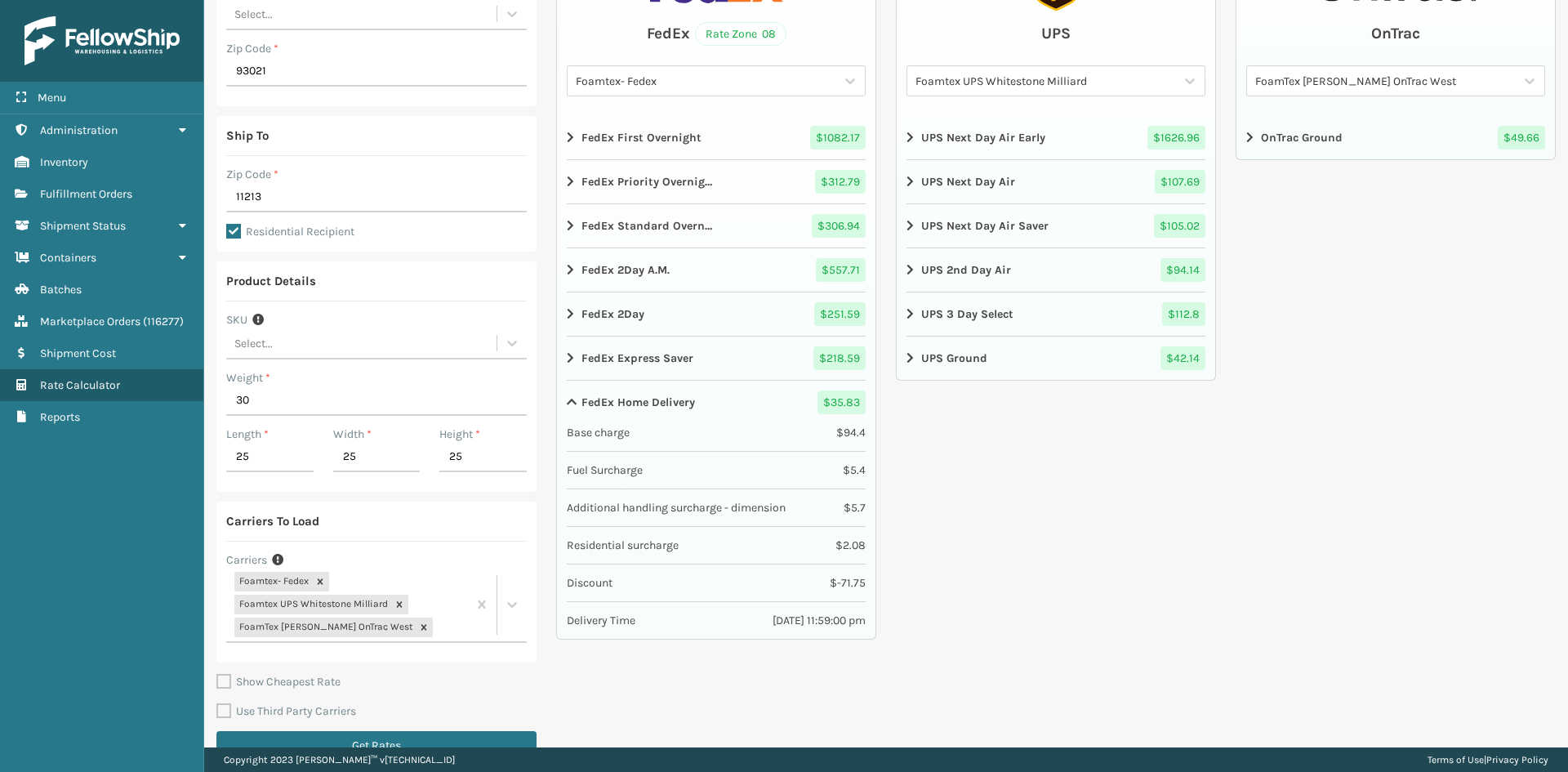
scroll to position [164, 0]
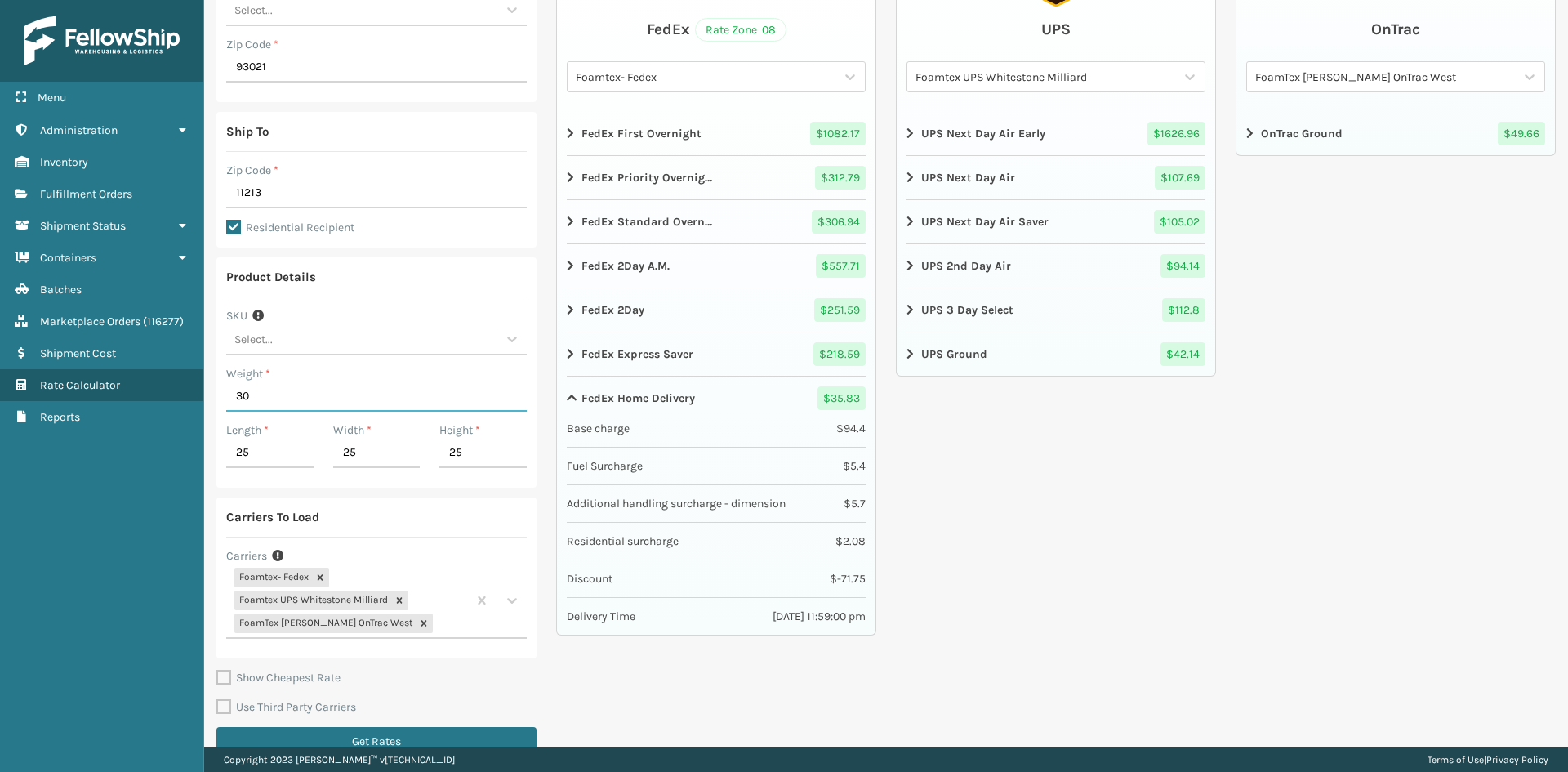
click at [260, 395] on input "30" at bounding box center [376, 397] width 300 height 29
type input "75"
click at [275, 442] on input "25" at bounding box center [270, 453] width 88 height 29
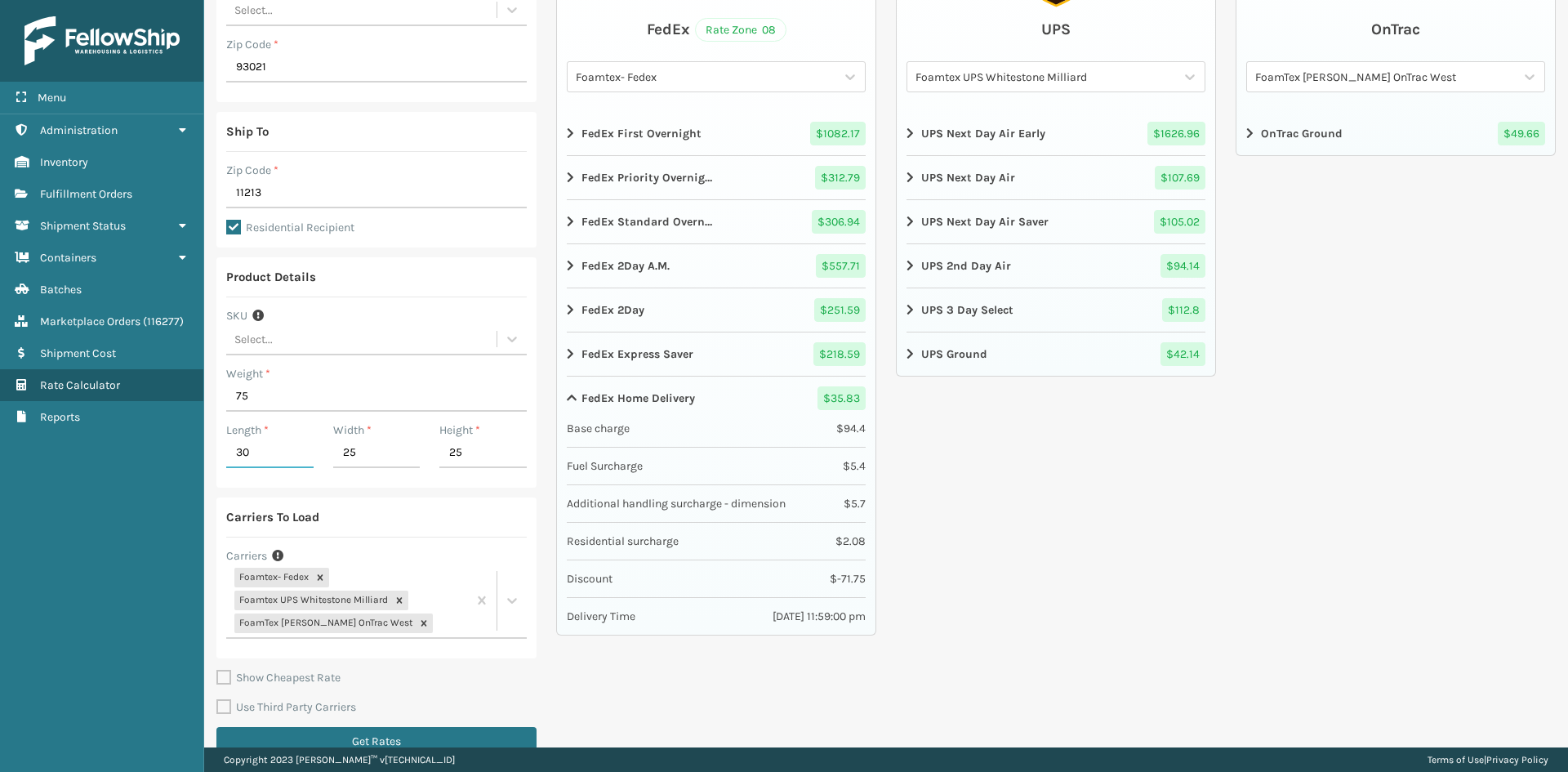
type input "30"
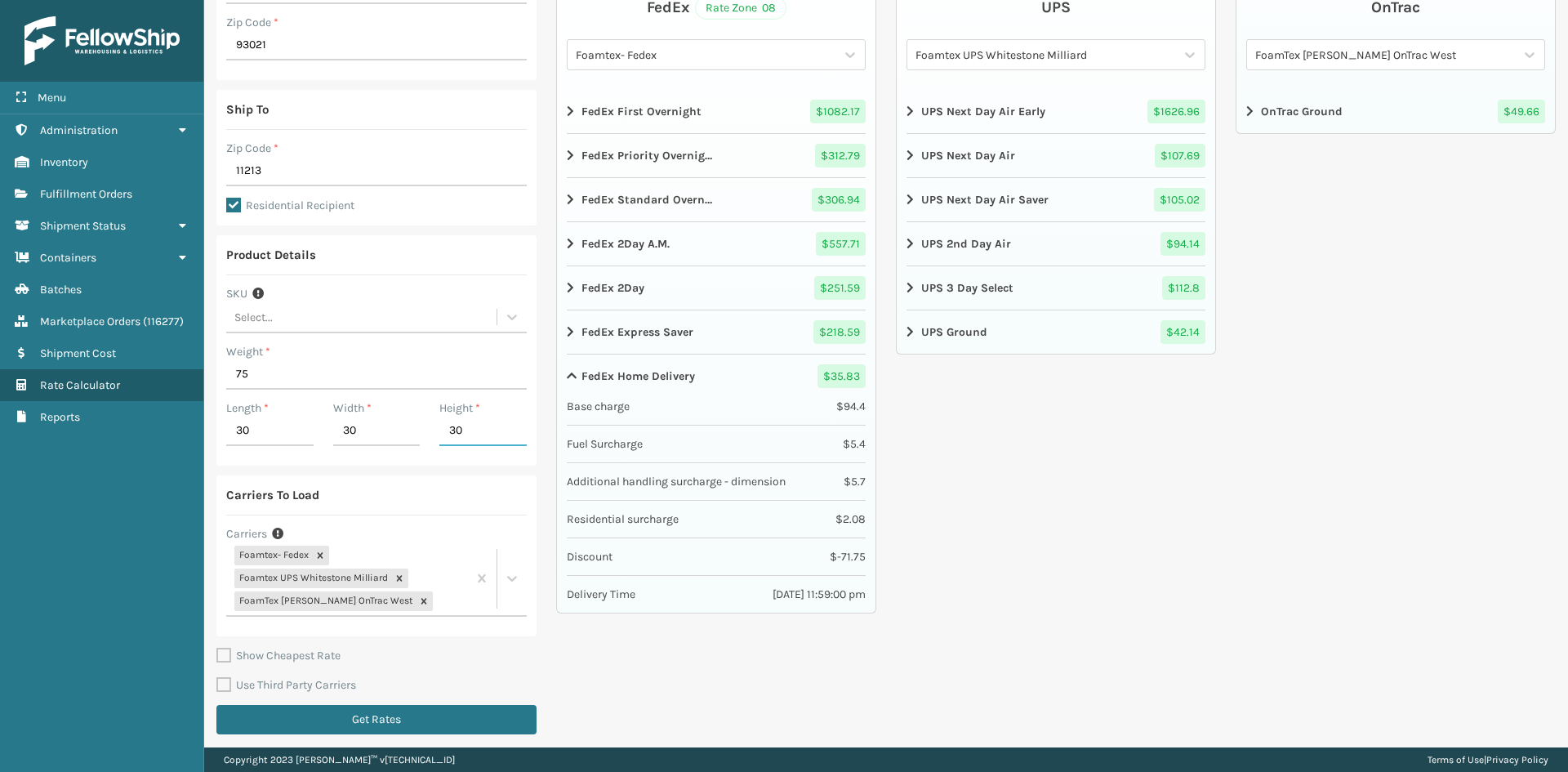
scroll to position [192, 0]
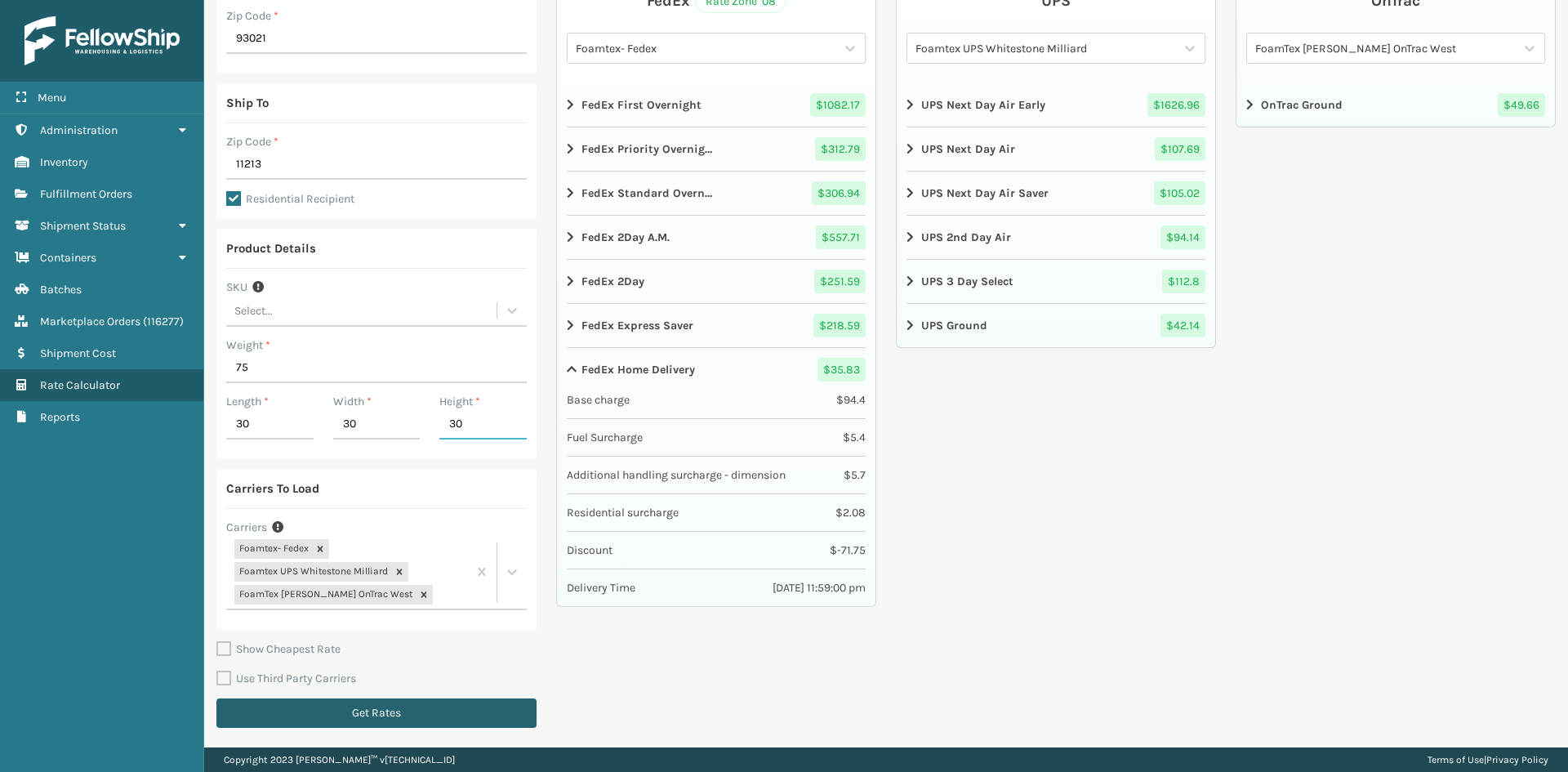
type input "30"
click at [394, 715] on button "Get Rates" at bounding box center [376, 714] width 321 height 29
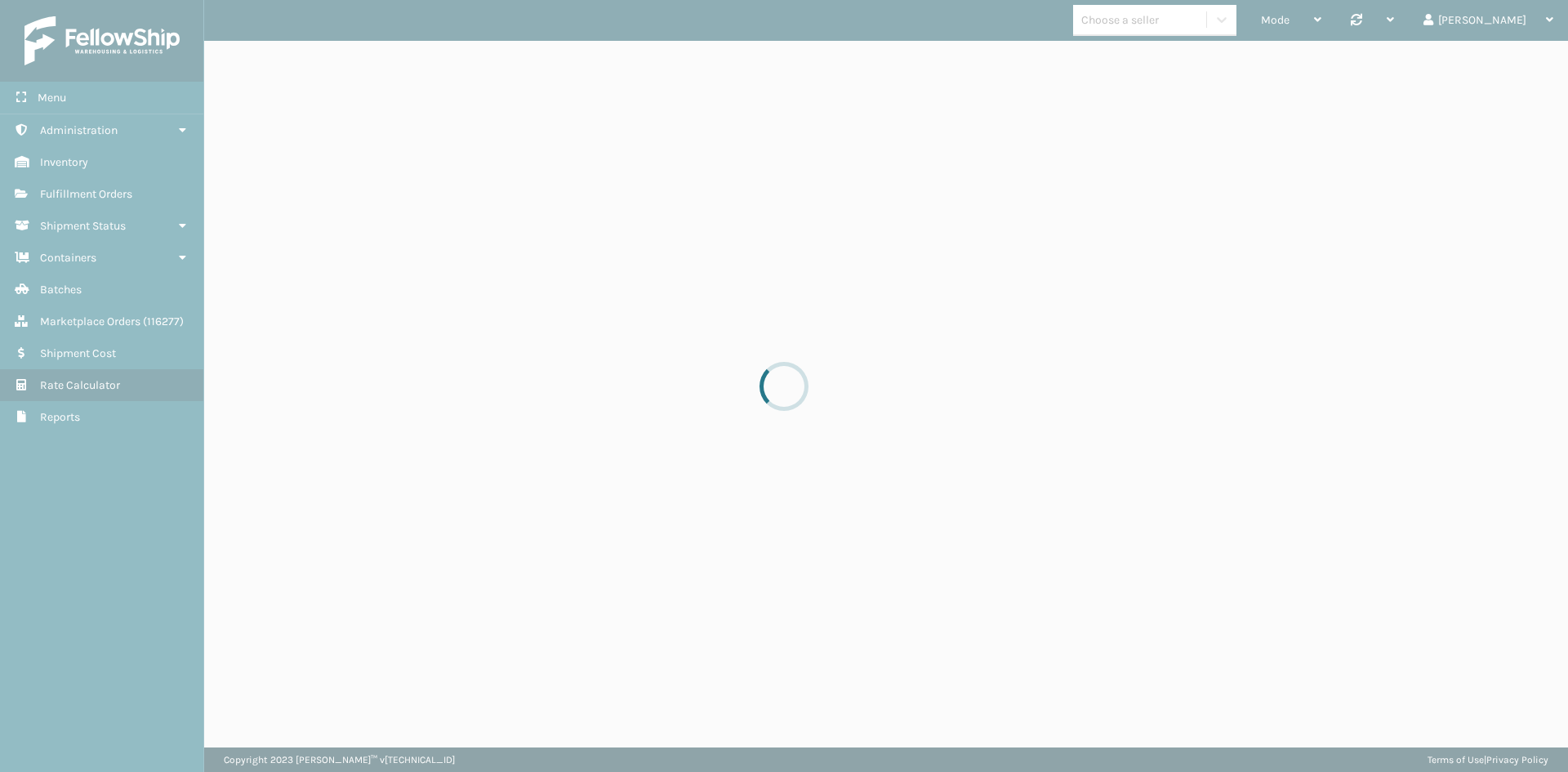
scroll to position [0, 0]
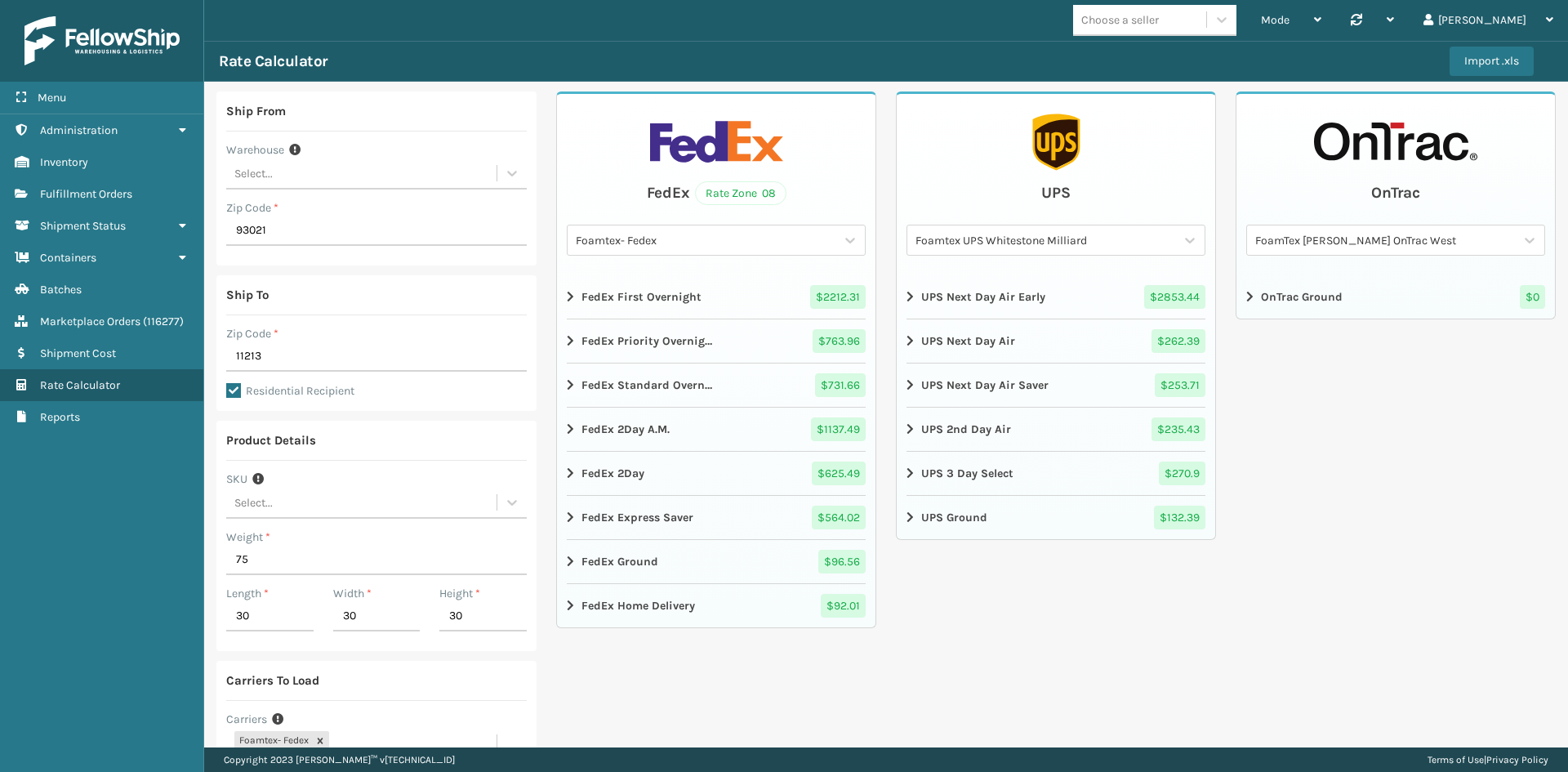
click at [709, 615] on div "FedEx Home Delivery $ 92.01" at bounding box center [716, 605] width 299 height 23
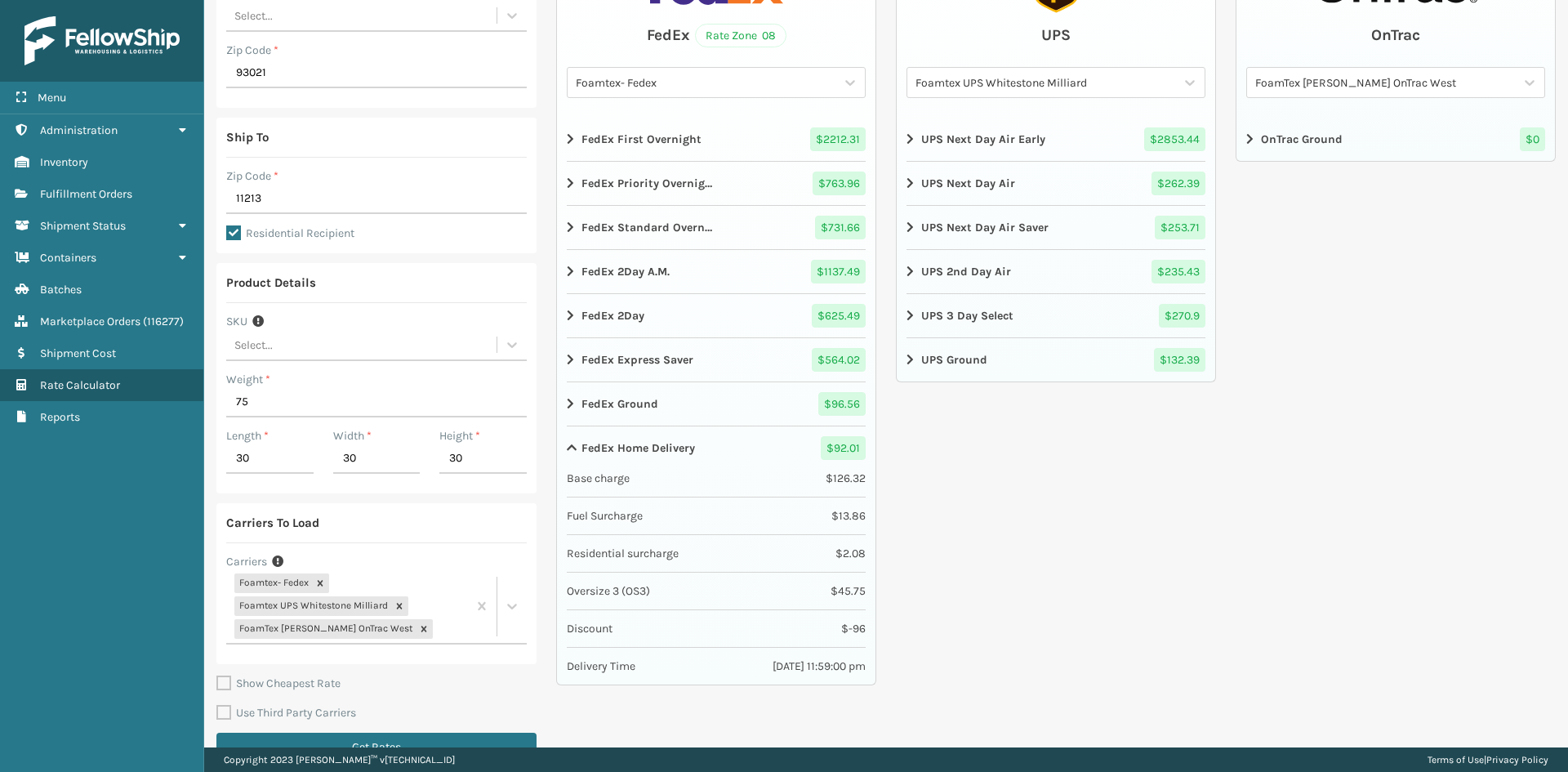
scroll to position [164, 0]
